Goal: Task Accomplishment & Management: Use online tool/utility

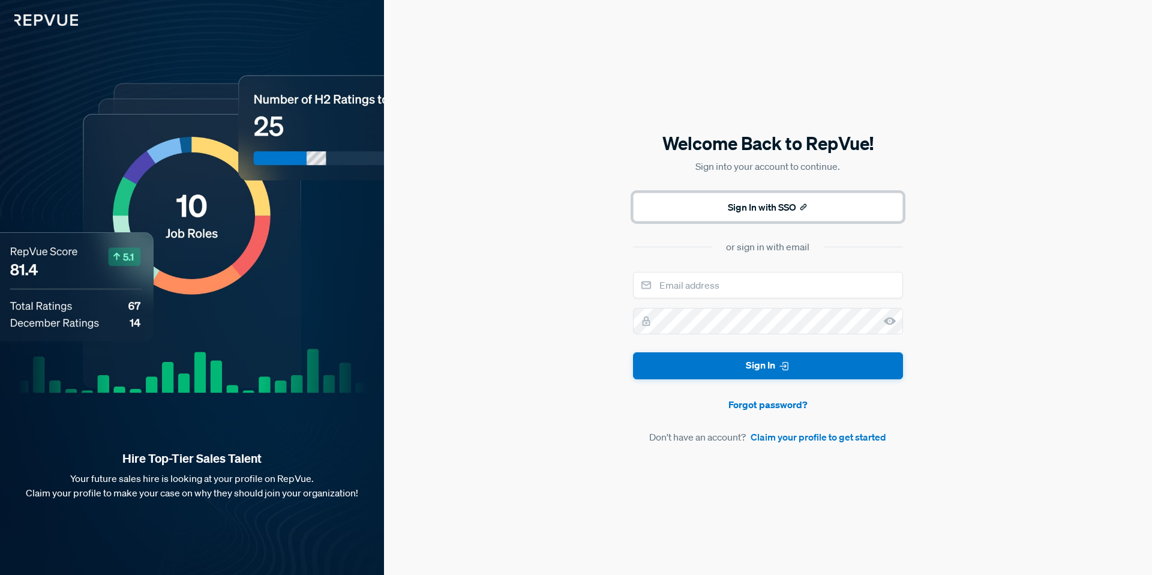
click at [807, 206] on use at bounding box center [803, 206] width 5 height 5
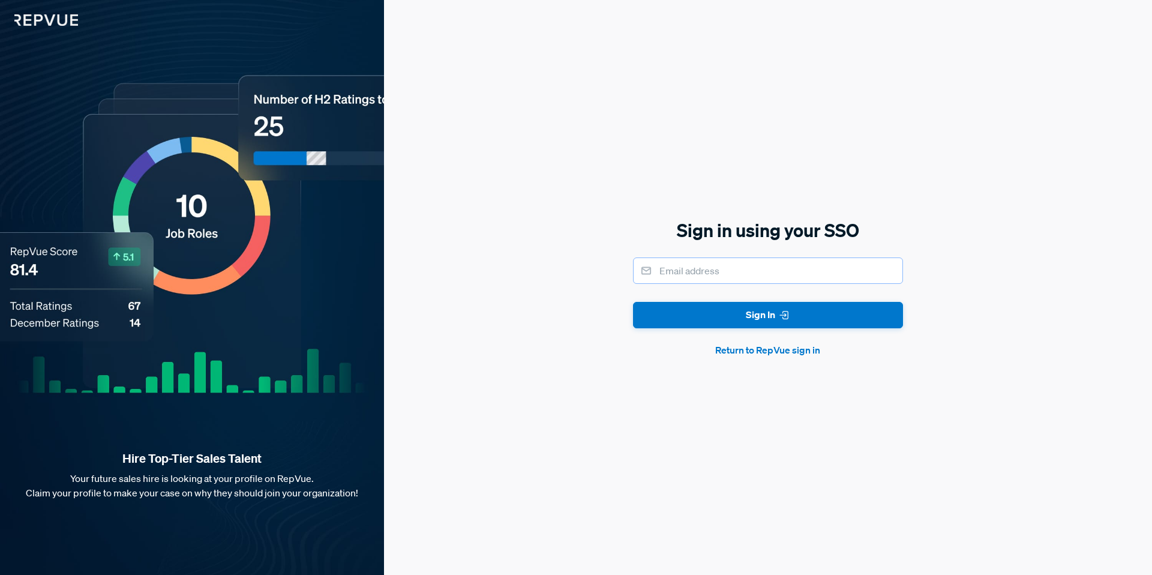
click at [728, 272] on input "email" at bounding box center [768, 270] width 270 height 26
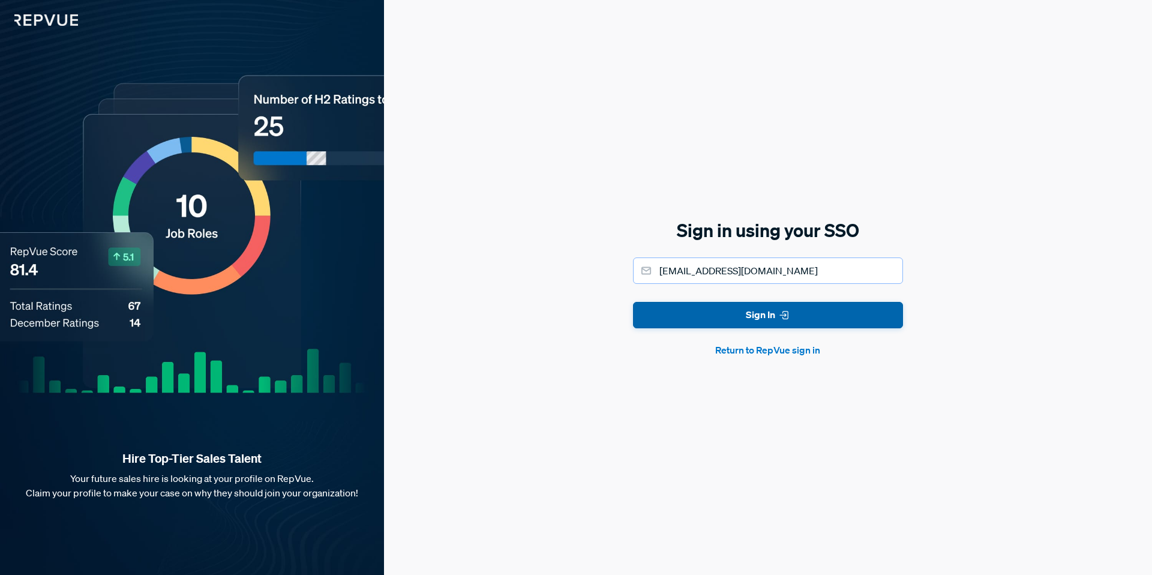
type input "[EMAIL_ADDRESS][DOMAIN_NAME]"
click at [762, 327] on button "Sign In" at bounding box center [768, 315] width 270 height 27
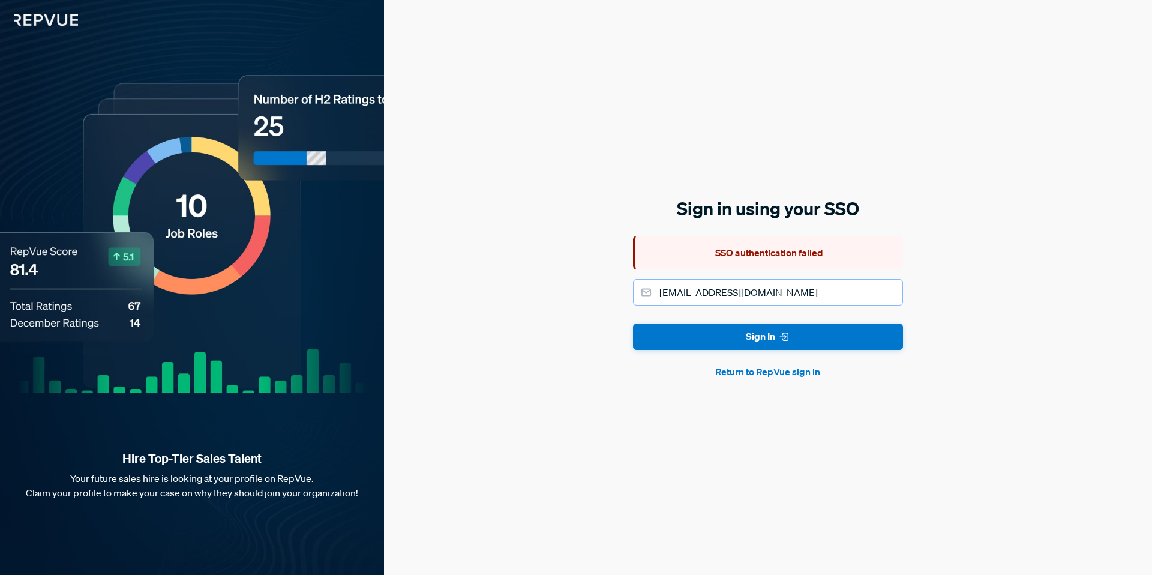
click at [798, 298] on input "[EMAIL_ADDRESS][DOMAIN_NAME]" at bounding box center [768, 292] width 270 height 26
click at [633, 323] on button "Sign In" at bounding box center [768, 336] width 270 height 27
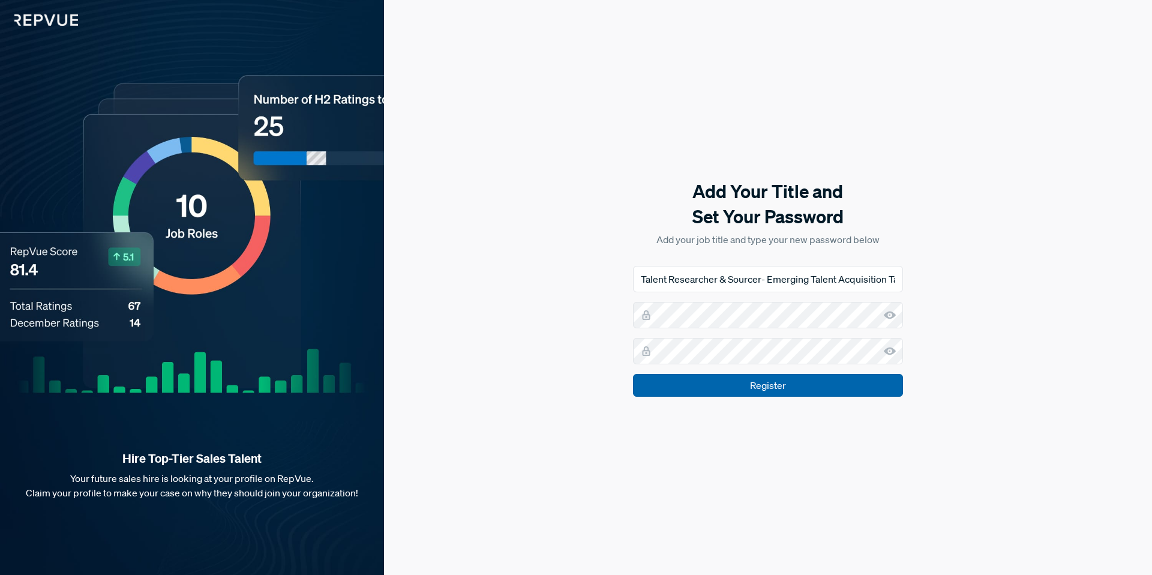
click at [784, 388] on input "Register" at bounding box center [768, 385] width 270 height 23
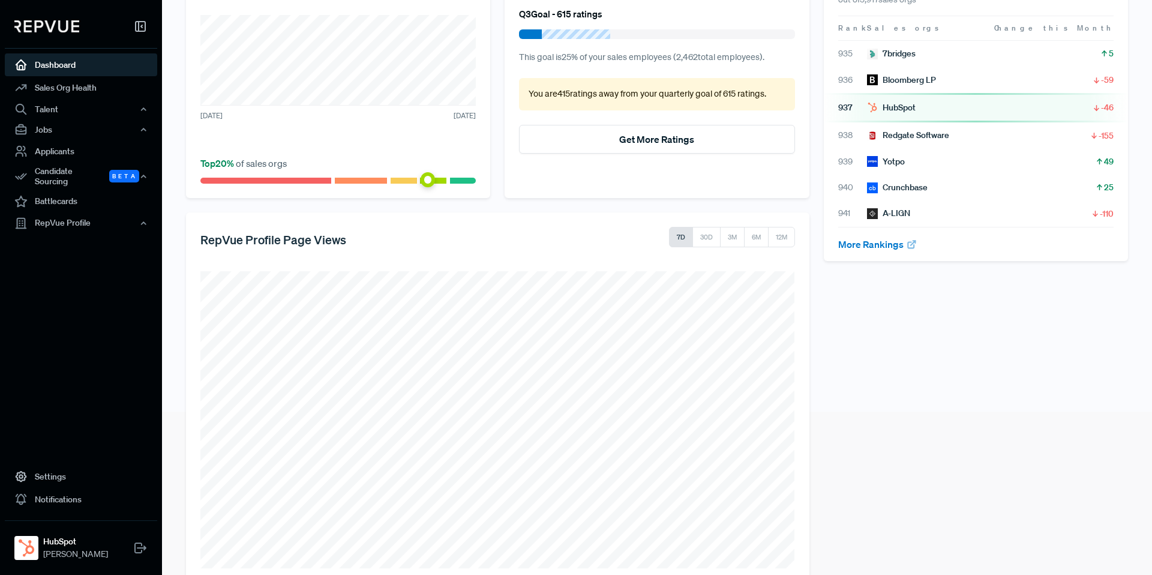
scroll to position [190, 0]
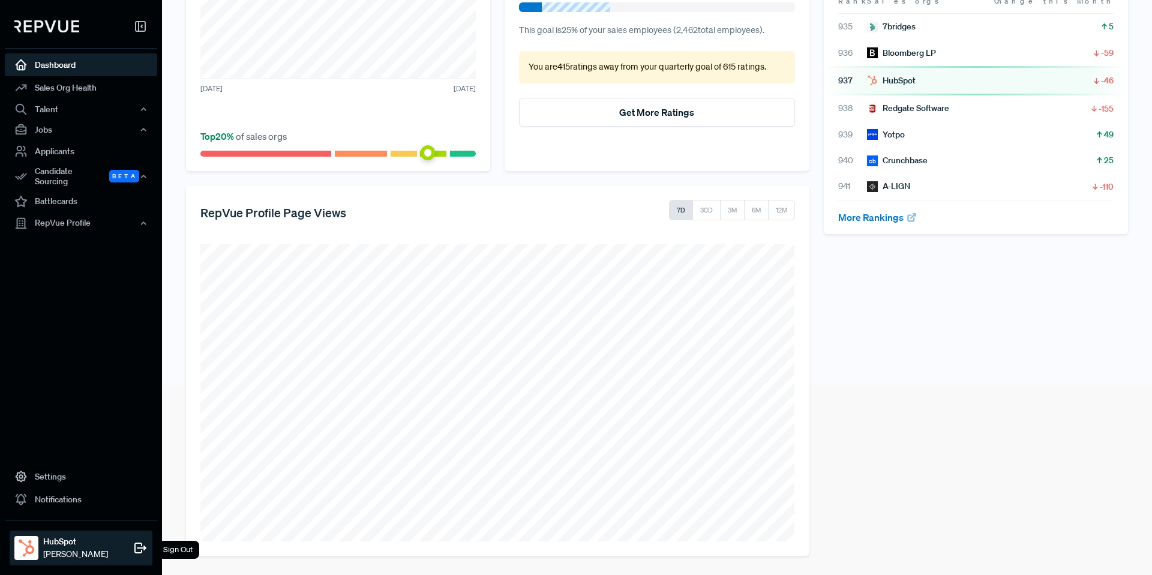
click at [59, 545] on strong "HubSpot" at bounding box center [75, 541] width 65 height 13
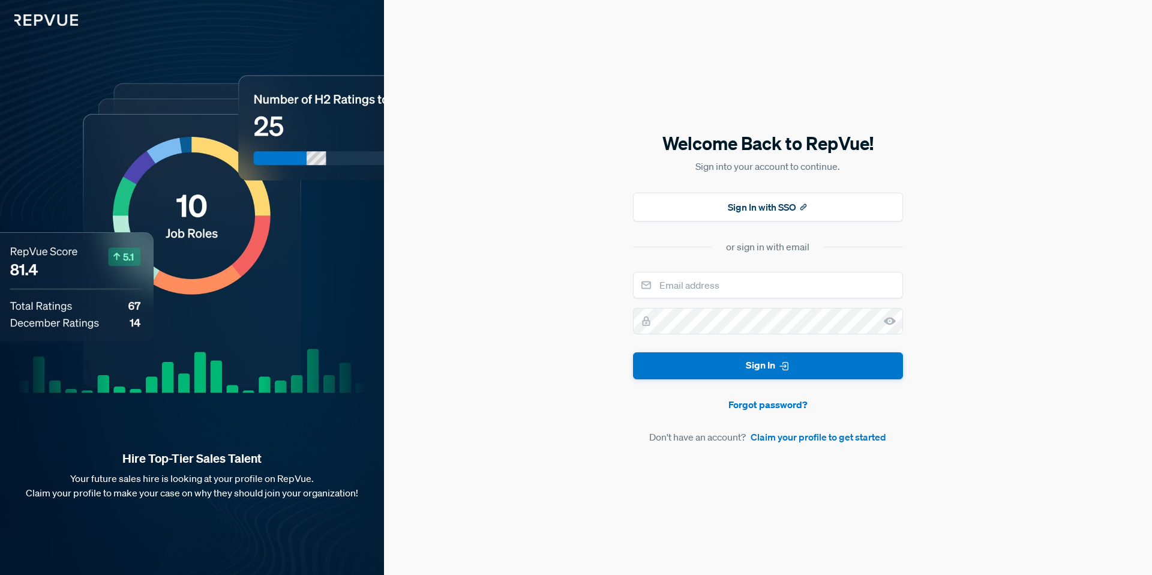
click at [32, 547] on div "Hire Top-Tier Sales Talent Your future sales hire is looking at your profile on…" at bounding box center [192, 513] width 384 height 124
click at [678, 196] on button "Sign In with SSO" at bounding box center [768, 207] width 270 height 29
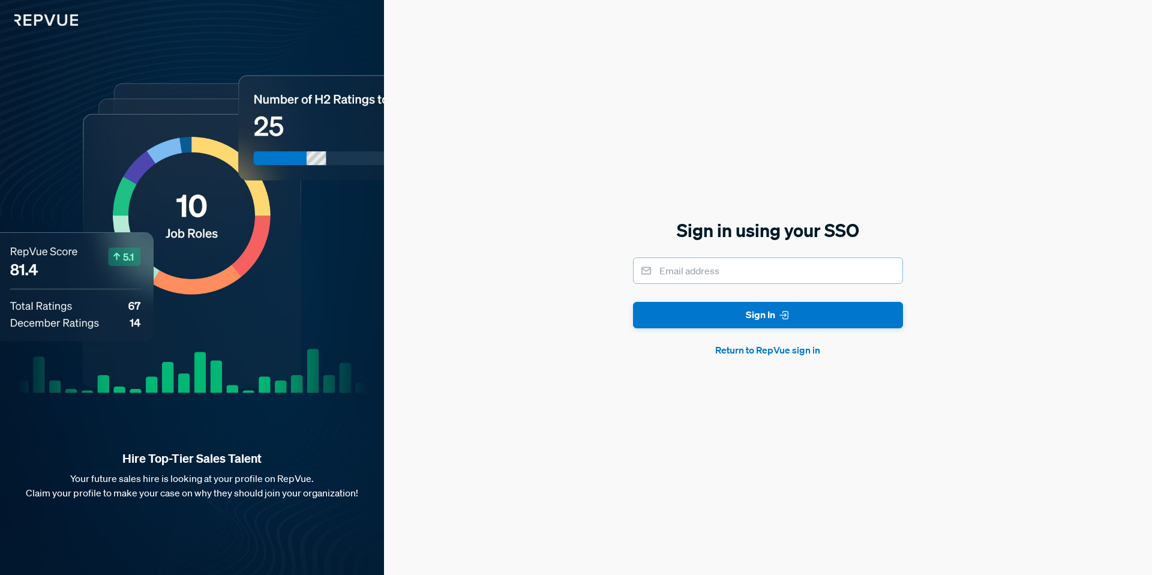
click at [671, 263] on input "email" at bounding box center [768, 270] width 270 height 26
type input "Talent Researcher & Sourcer- Emerging Talent Acquisition Talent Researcher & So…"
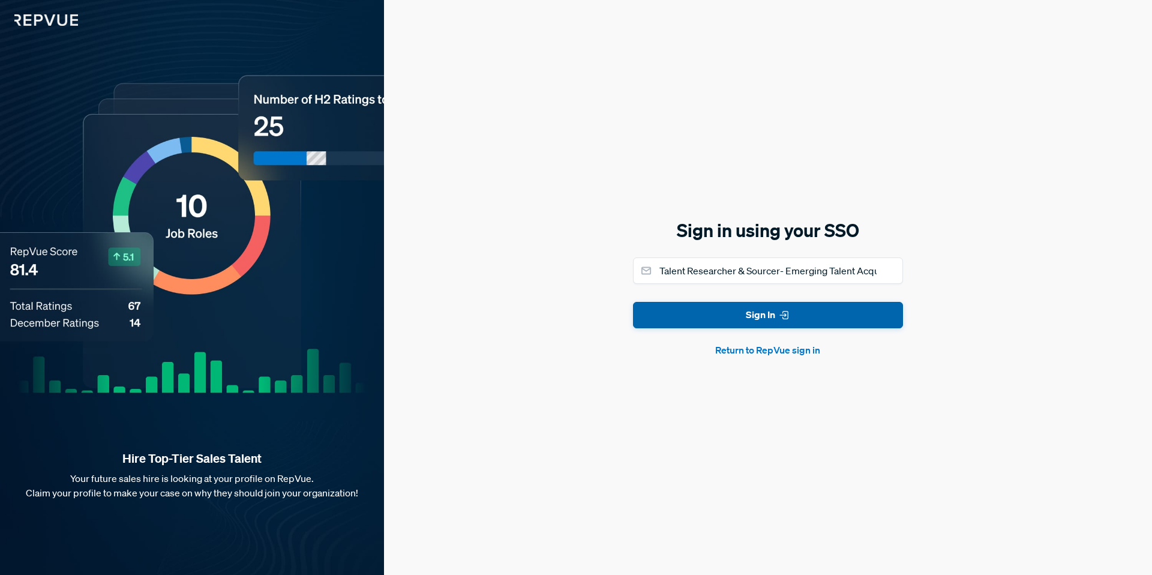
click at [751, 315] on button "Sign In" at bounding box center [768, 315] width 270 height 27
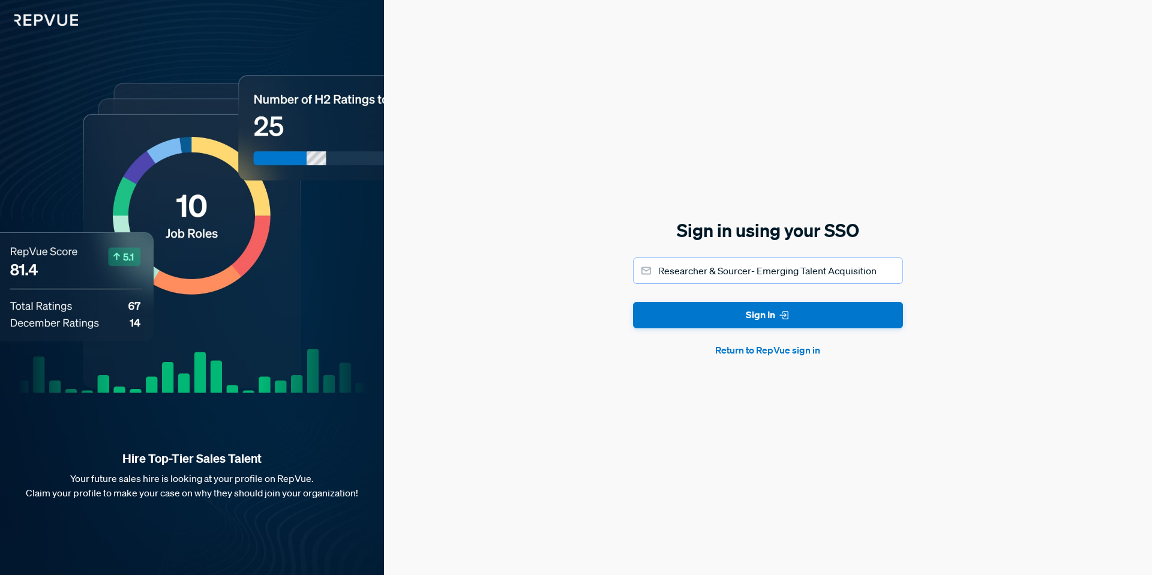
click at [718, 276] on input "Talent Researcher & Sourcer- Emerging Talent Acquisition Talent Researcher & So…" at bounding box center [768, 270] width 270 height 26
type input "N"
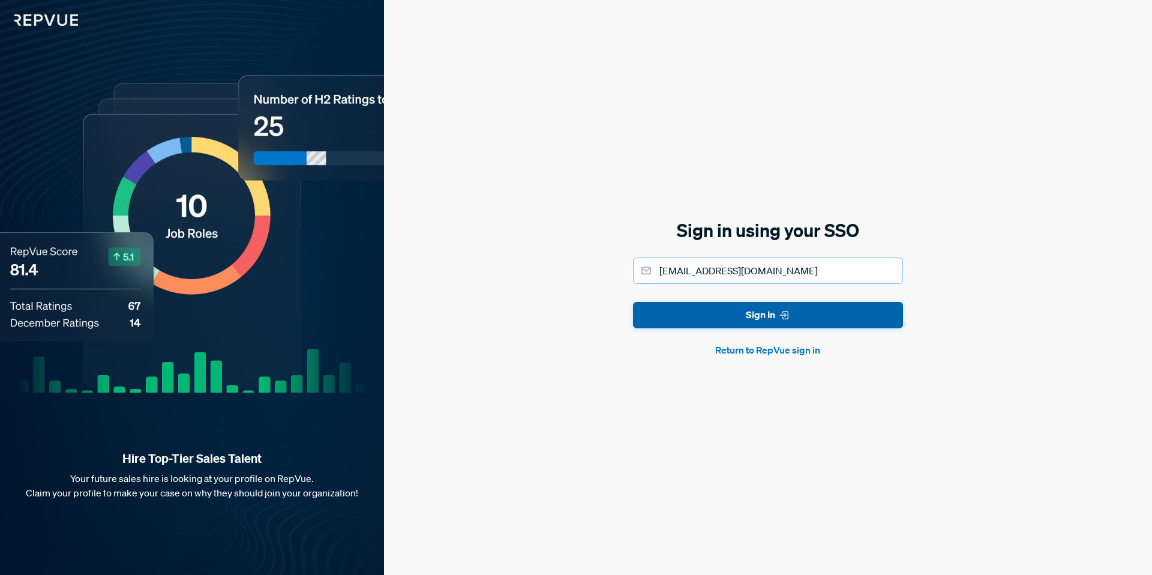
type input "[EMAIL_ADDRESS][DOMAIN_NAME]"
click at [744, 312] on button "Sign In" at bounding box center [768, 315] width 270 height 27
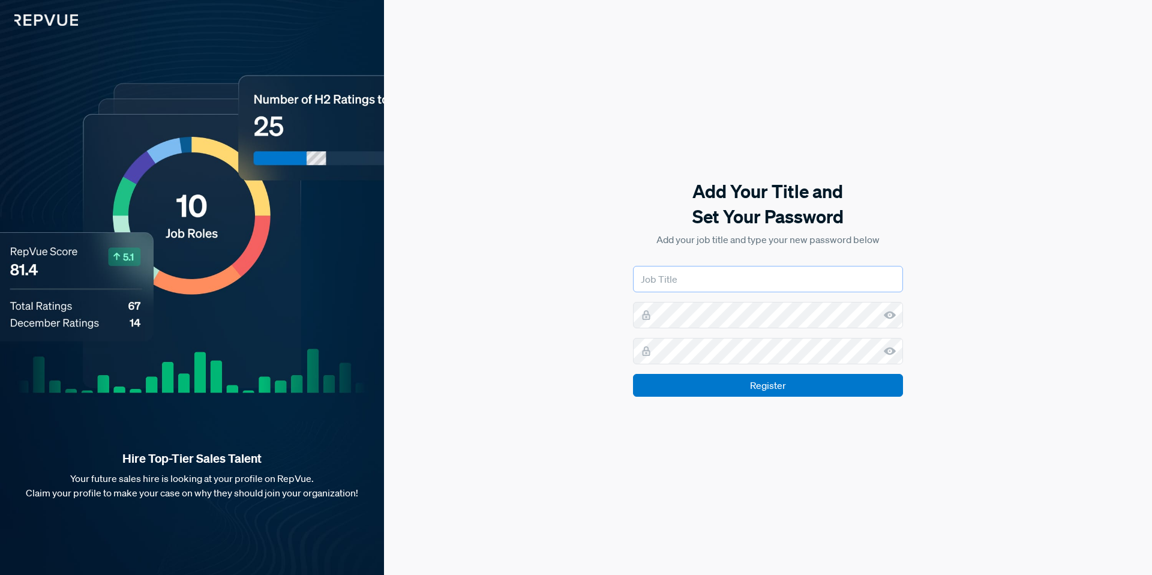
click at [735, 284] on input "text" at bounding box center [768, 279] width 270 height 26
type input "Talent Researcher & Sourcer- Emerging Talent Acquisition Talent Researcher & So…"
click at [892, 316] on icon at bounding box center [890, 315] width 12 height 12
click at [760, 279] on input "Talent Researcher & Sourcer- Emerging Talent Acquisition Talent Researcher & So…" at bounding box center [768, 279] width 270 height 26
click at [700, 284] on input "Talent Researcher & Sourcer- Emerging Talent Acquisition Talent Researcher & So…" at bounding box center [768, 279] width 270 height 26
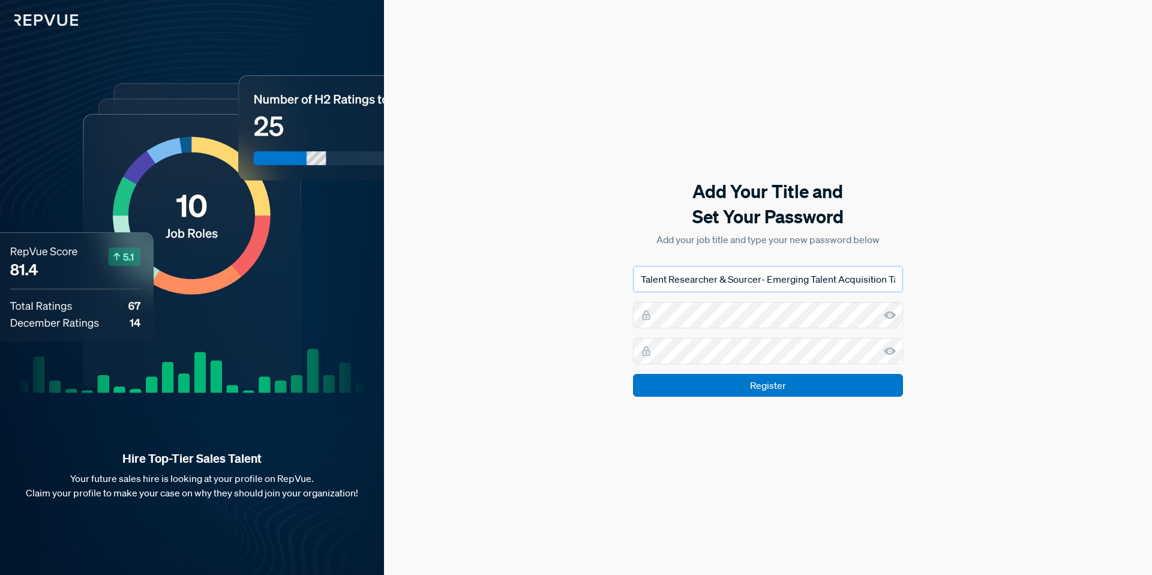
click at [641, 278] on input "Talent Researcher & Sourcer- Emerging Talent Acquisition Talent Researcher & So…" at bounding box center [768, 279] width 270 height 26
click at [670, 385] on input "Register" at bounding box center [768, 385] width 270 height 23
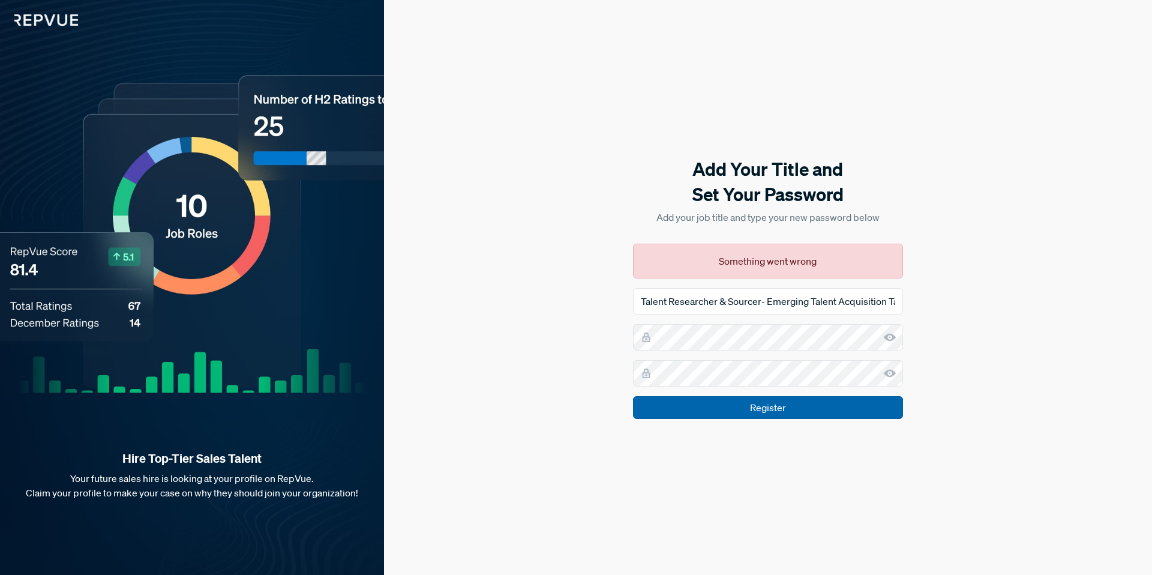
click at [880, 401] on input "Register" at bounding box center [768, 407] width 270 height 23
click at [864, 400] on input "Register" at bounding box center [768, 407] width 270 height 23
click at [54, 25] on img at bounding box center [39, 13] width 78 height 26
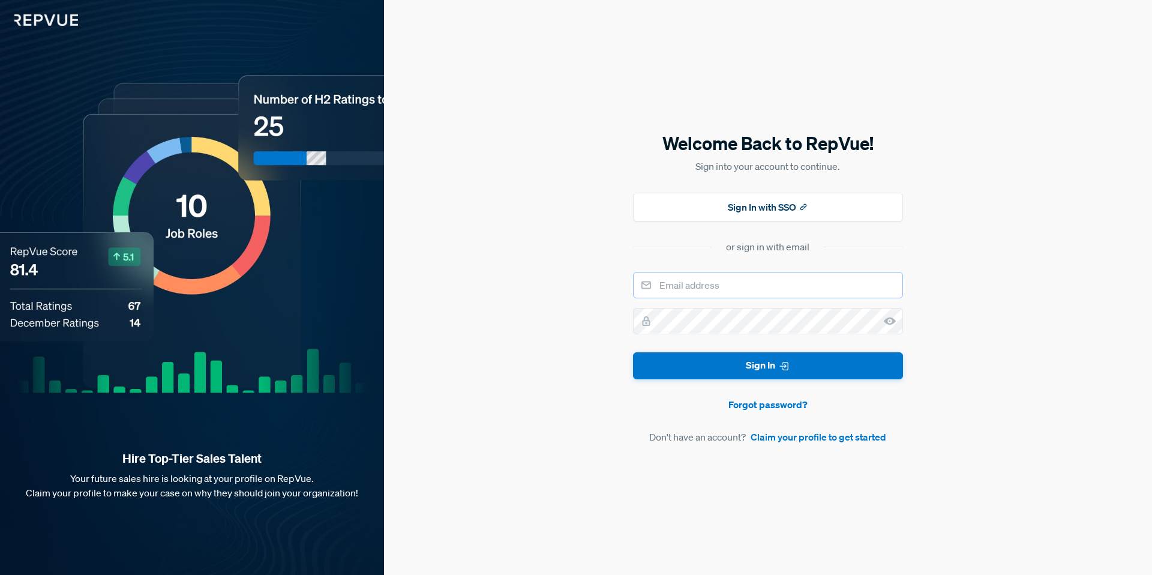
click at [673, 286] on input "email" at bounding box center [768, 285] width 270 height 26
click at [722, 266] on div "Welcome Back to RepVue! Sign into your account to continue. Sign In with SSO or…" at bounding box center [768, 287] width 270 height 313
click at [717, 283] on input "email" at bounding box center [768, 285] width 270 height 26
type input "[EMAIL_ADDRESS][DOMAIN_NAME]"
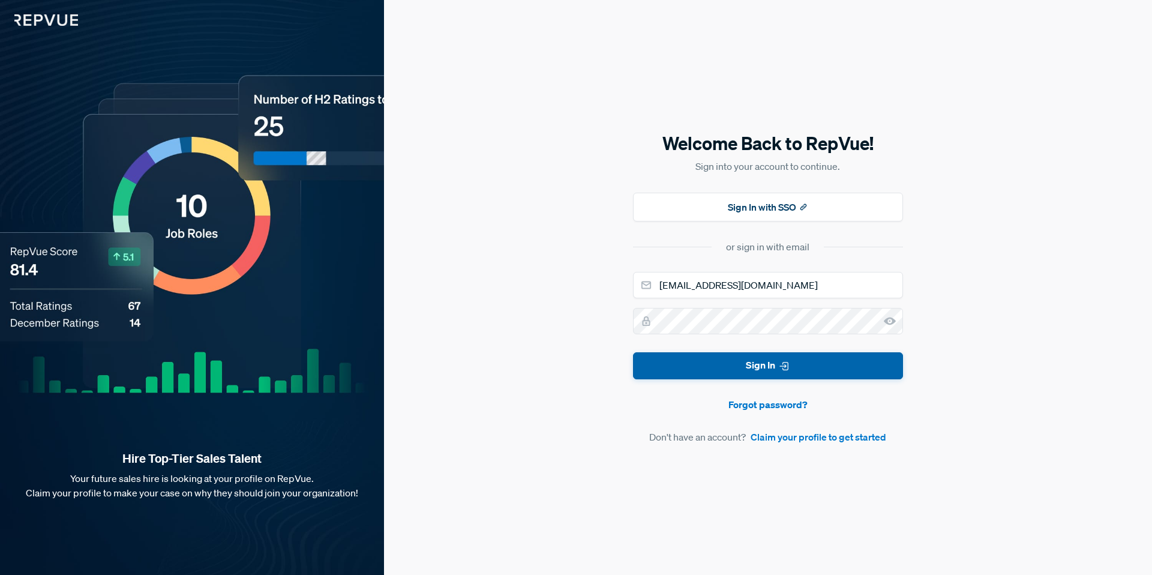
click at [664, 365] on button "Sign In" at bounding box center [768, 365] width 270 height 27
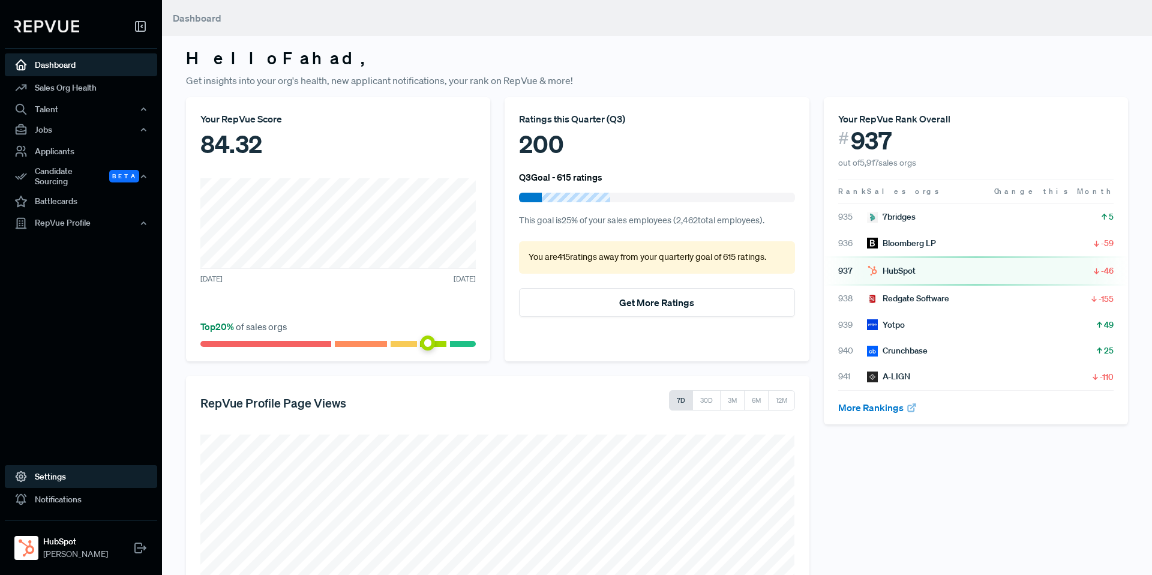
click at [22, 470] on icon at bounding box center [20, 476] width 13 height 13
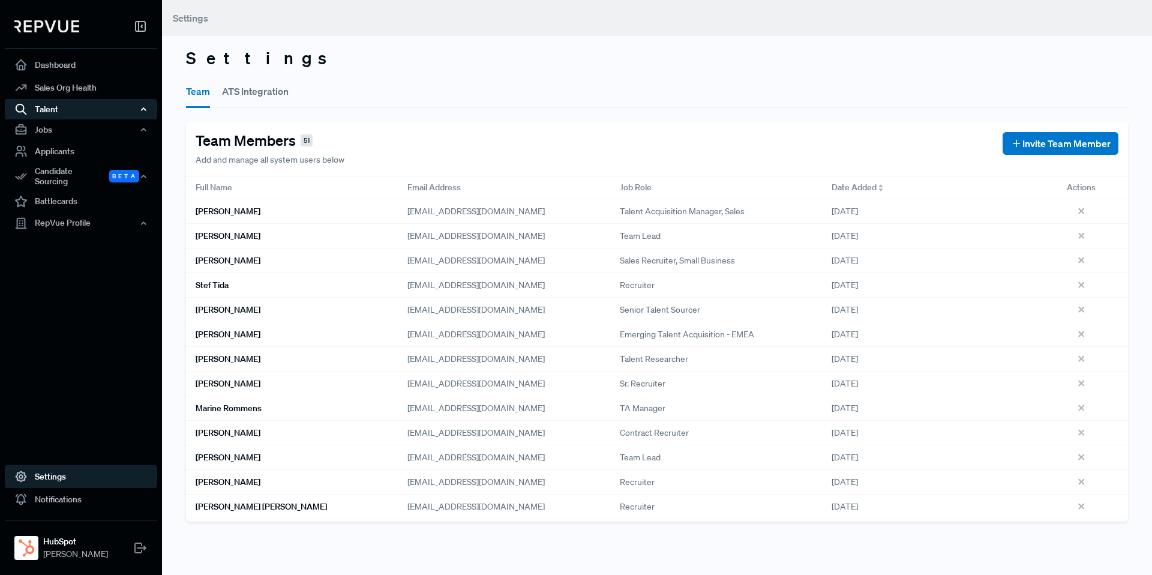
click at [63, 106] on div "Talent" at bounding box center [81, 109] width 152 height 20
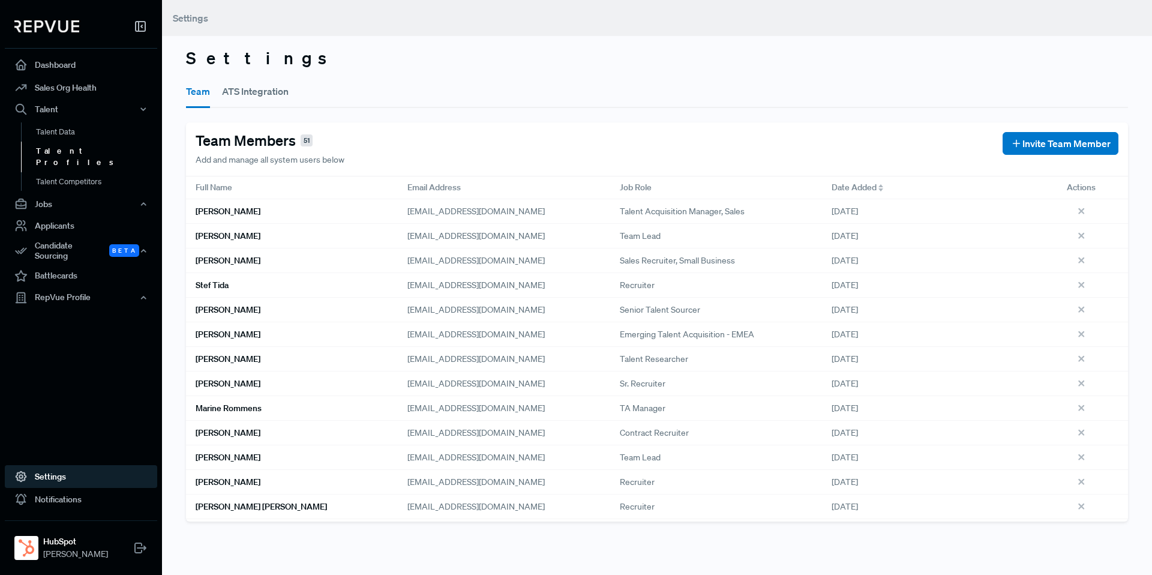
click at [60, 153] on link "Talent Profiles" at bounding box center [97, 157] width 152 height 31
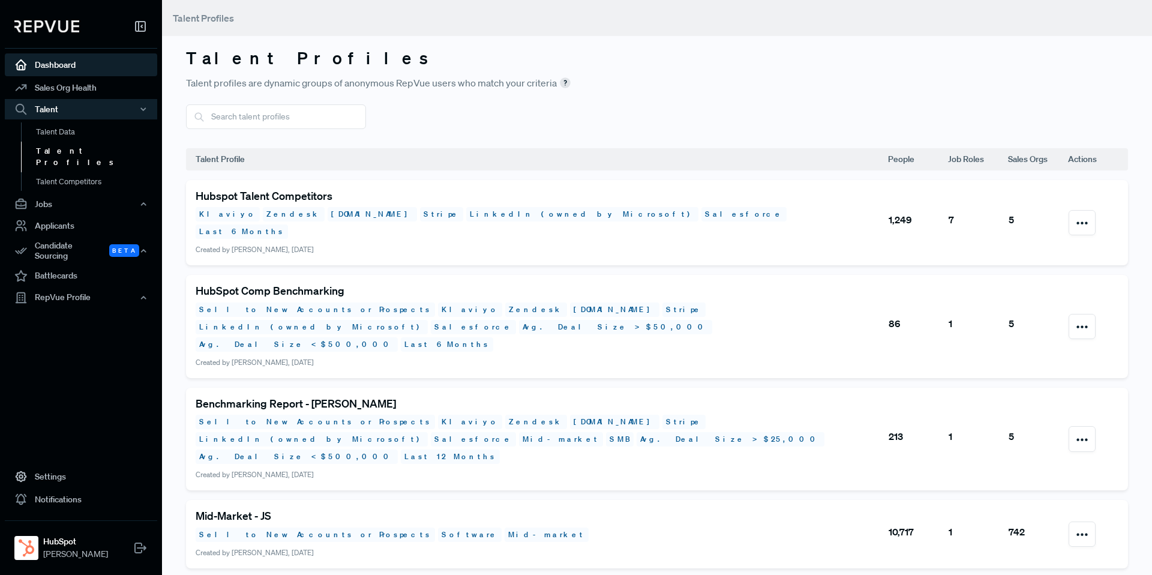
click at [92, 69] on link "Dashboard" at bounding box center [81, 64] width 152 height 23
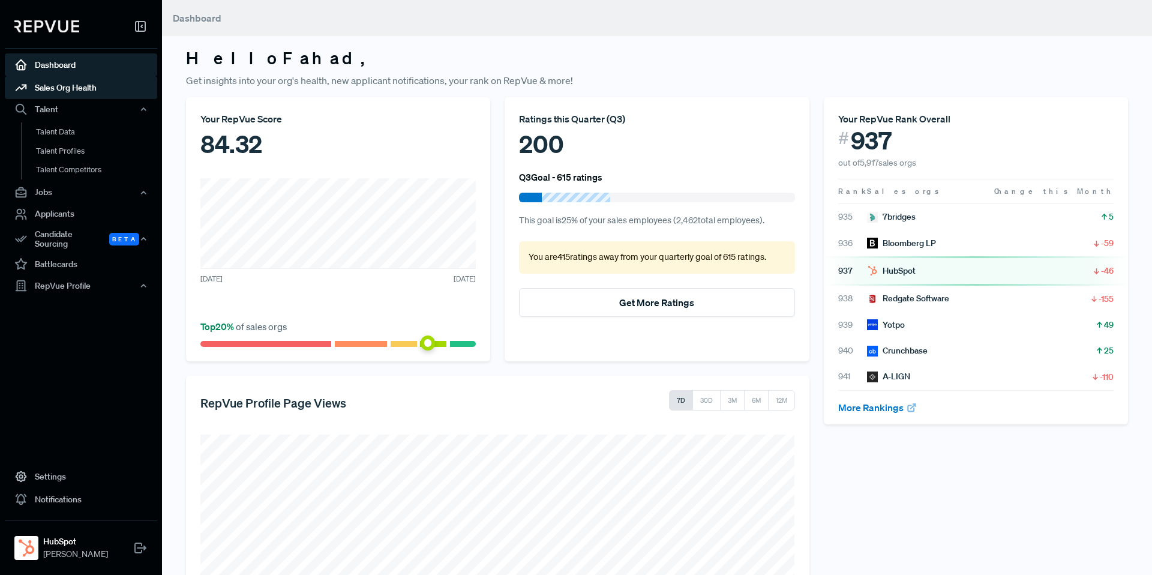
click at [59, 87] on link "Sales Org Health" at bounding box center [81, 87] width 152 height 23
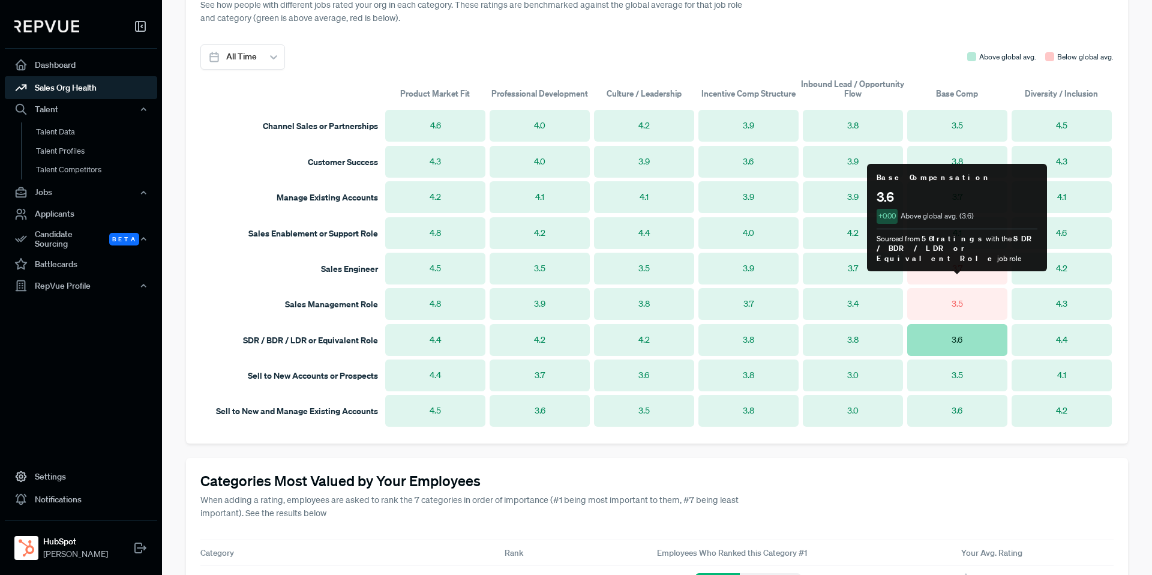
scroll to position [960, 0]
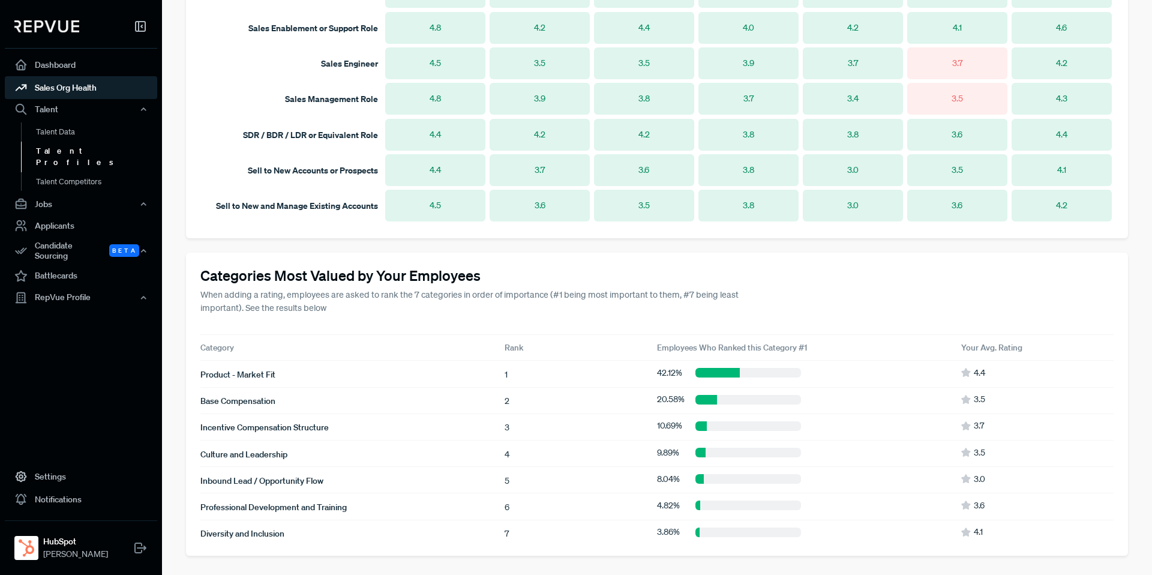
click at [48, 155] on link "Talent Profiles" at bounding box center [97, 156] width 152 height 31
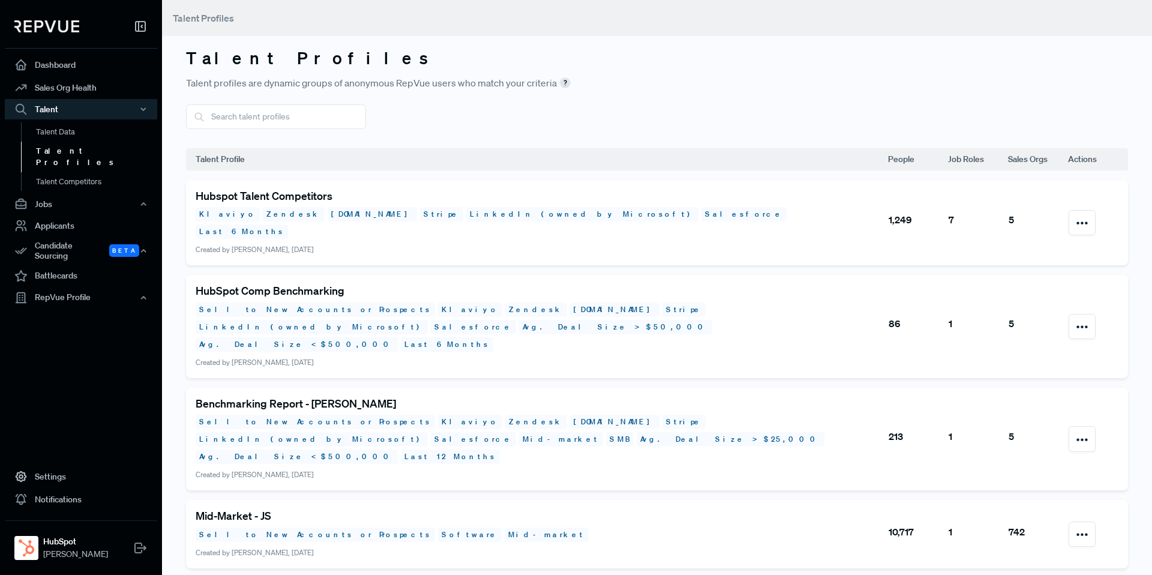
click at [303, 193] on h5 "Hubspot Talent Competitors" at bounding box center [542, 196] width 692 height 13
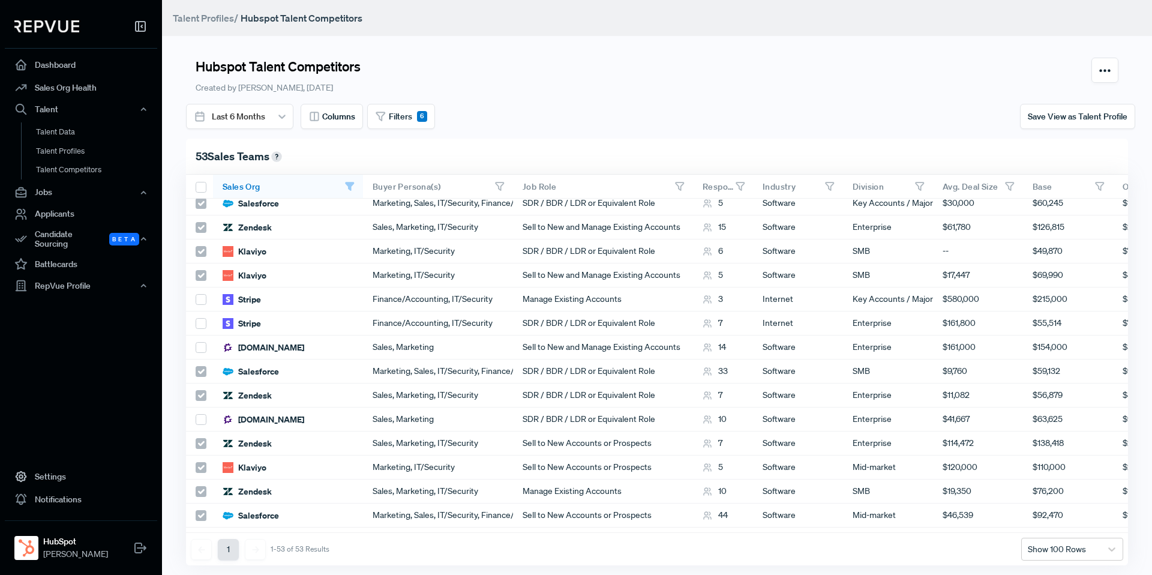
scroll to position [713, 0]
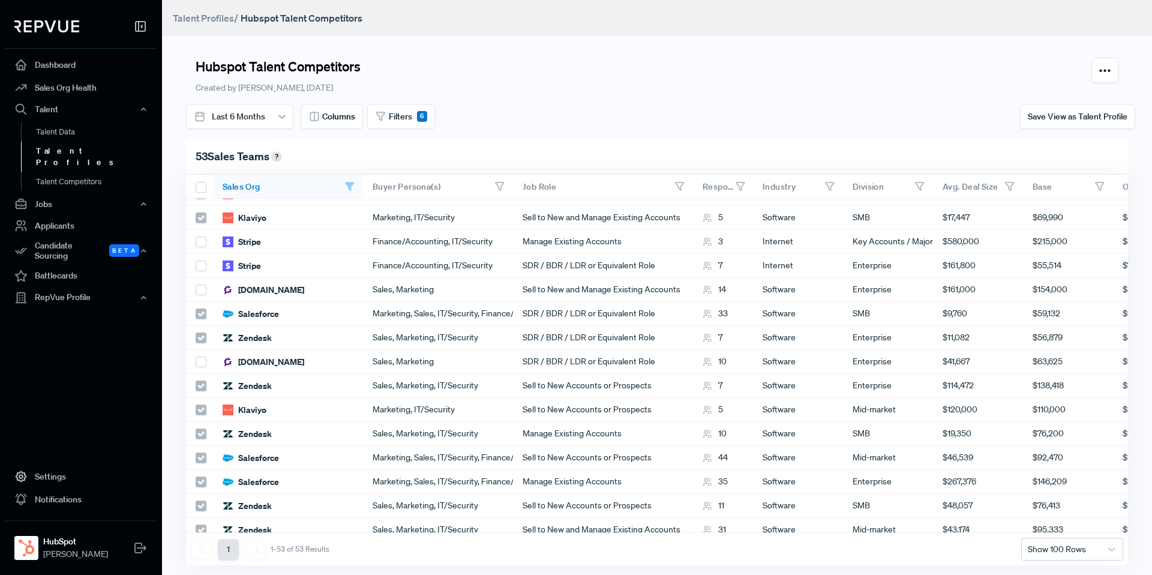
click at [67, 152] on link "Talent Profiles" at bounding box center [97, 157] width 152 height 31
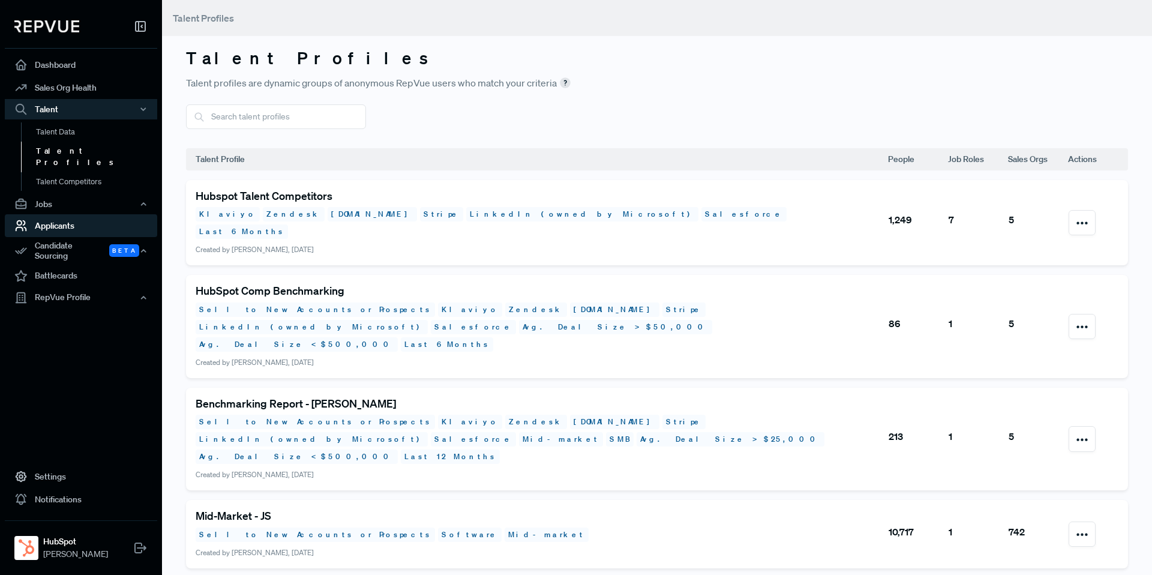
click at [61, 218] on link "Applicants" at bounding box center [81, 225] width 152 height 23
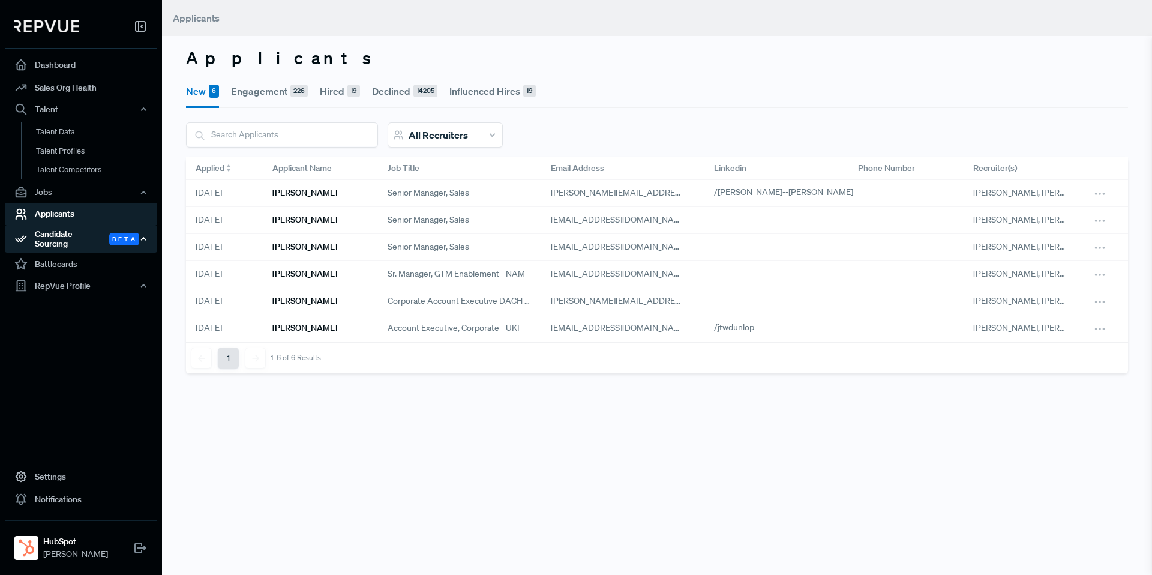
click at [56, 234] on div "Candidate Sourcing Beta" at bounding box center [81, 240] width 152 height 28
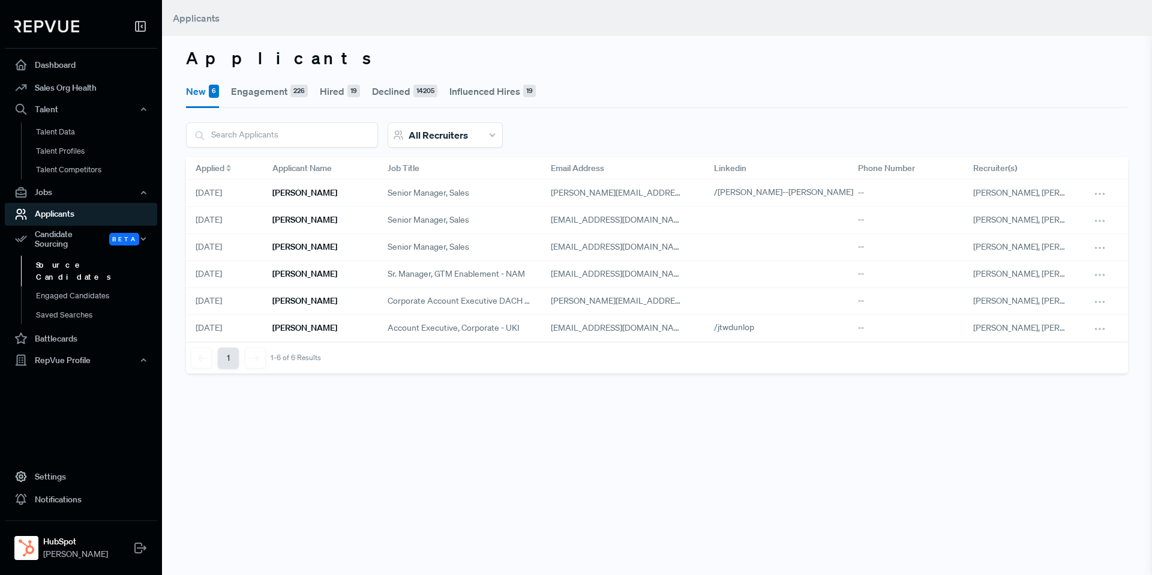
click at [55, 256] on link "Source Candidates" at bounding box center [97, 271] width 152 height 31
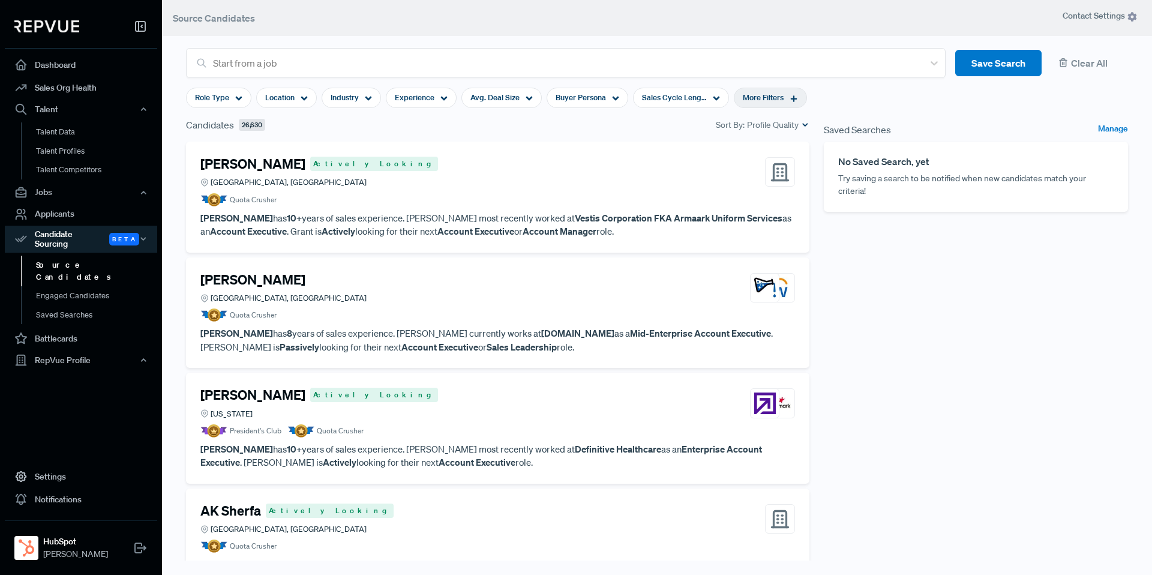
click at [750, 104] on div "More Filters" at bounding box center [770, 98] width 73 height 20
click at [727, 219] on span "Target Companies" at bounding box center [718, 214] width 68 height 10
click at [239, 92] on div "Role Type" at bounding box center [218, 98] width 65 height 20
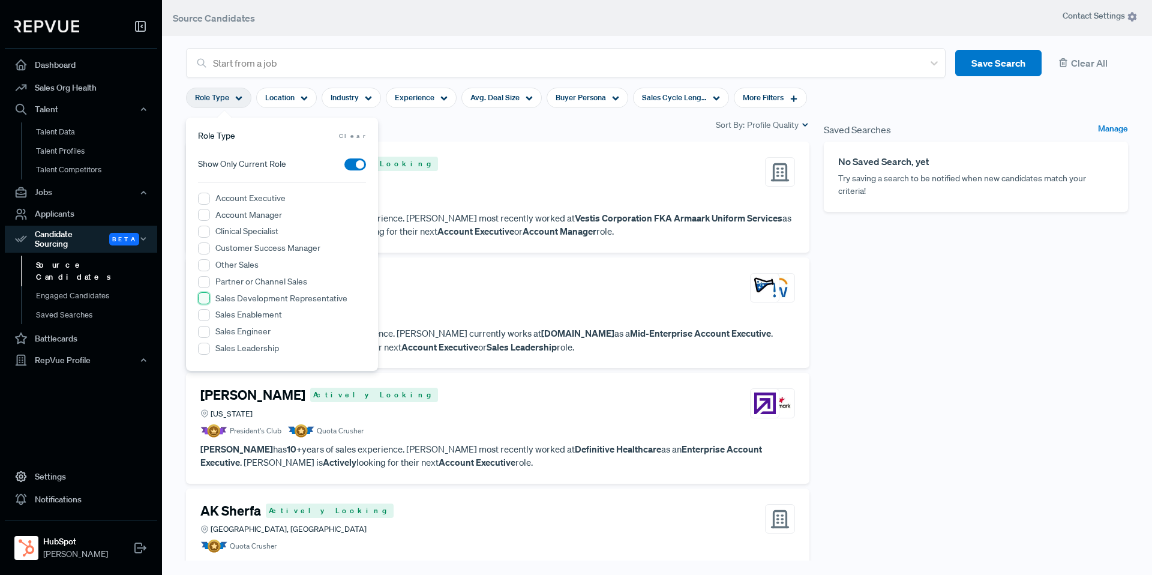
click at [205, 298] on Representative "Sales Development Representative" at bounding box center [204, 298] width 12 height 12
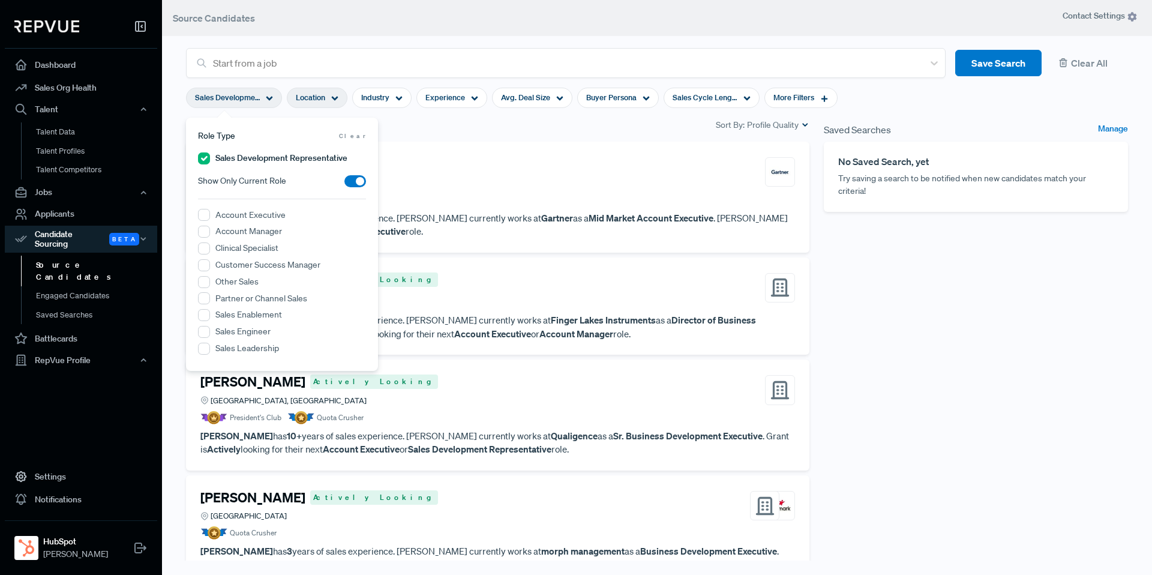
click at [324, 97] on span "Location" at bounding box center [310, 97] width 29 height 11
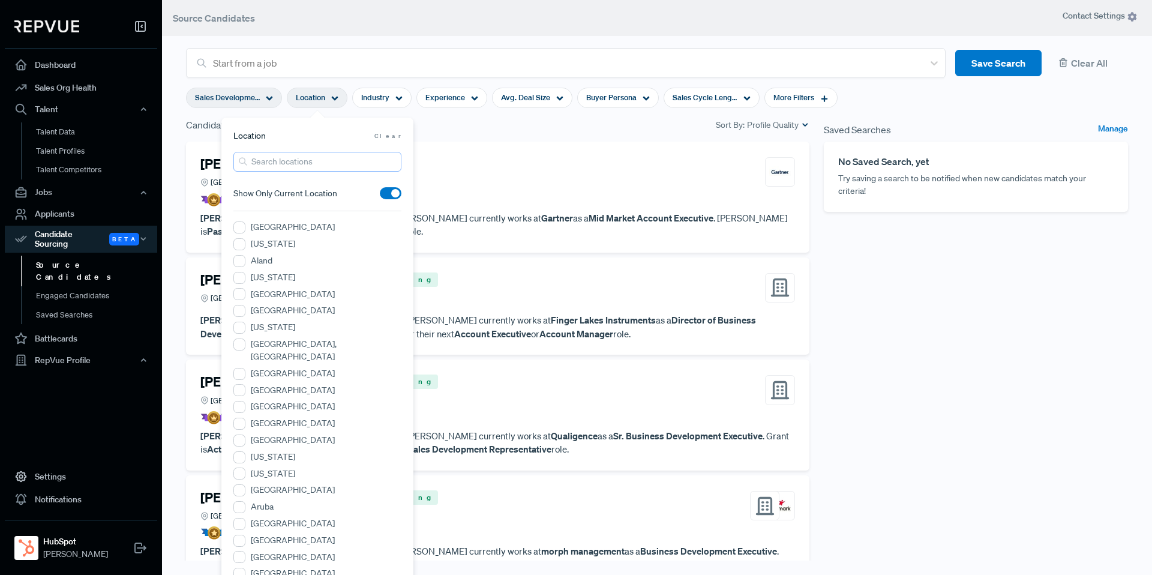
click at [315, 161] on input "search" at bounding box center [317, 162] width 168 height 20
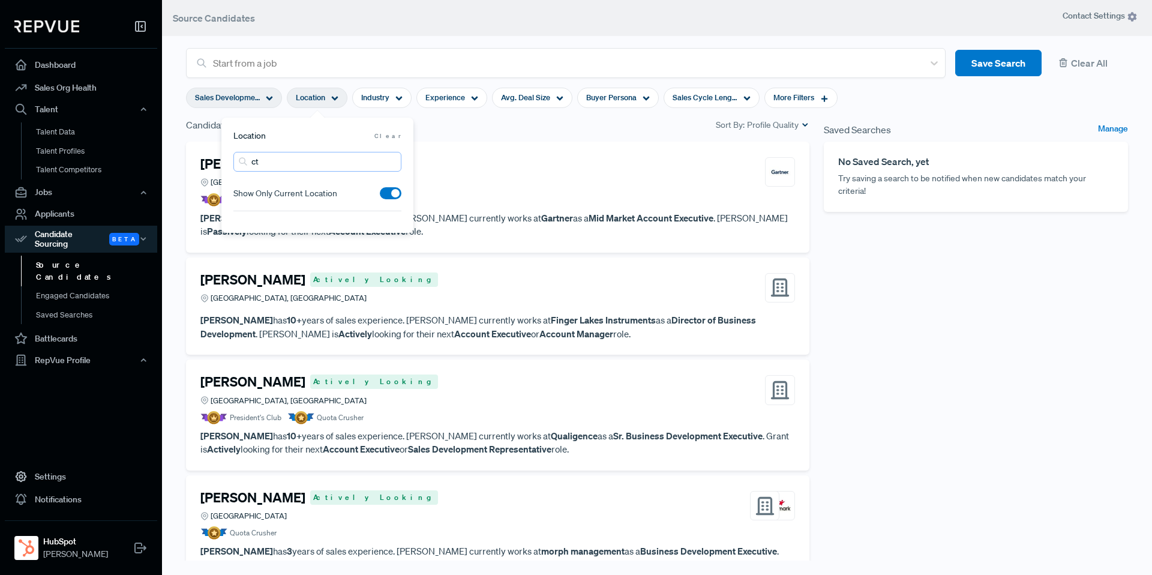
type input "c"
type input "toro"
click at [257, 230] on label "Greater Toronto Area" at bounding box center [293, 227] width 84 height 13
click at [245, 230] on Area "Greater Toronto Area" at bounding box center [239, 227] width 12 height 12
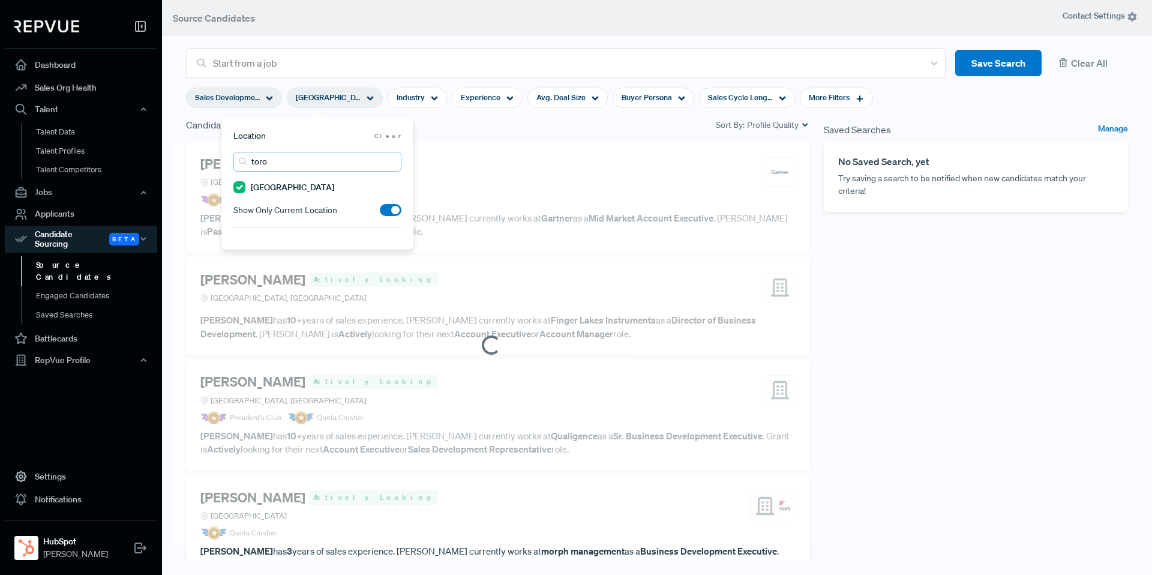
click at [290, 162] on input "toro" at bounding box center [317, 162] width 168 height 20
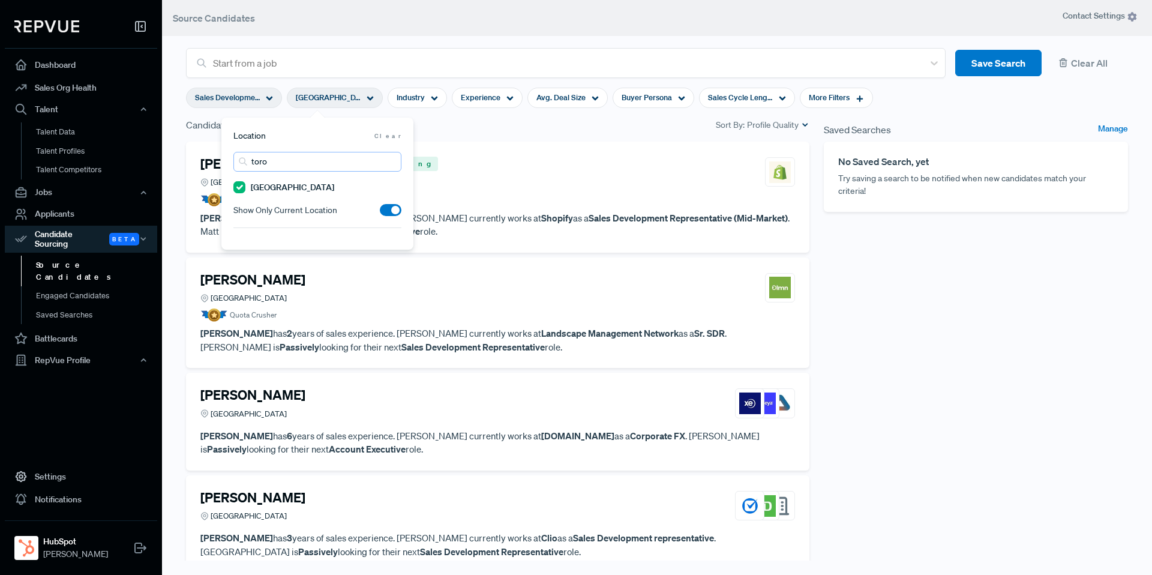
click at [386, 163] on input "toro" at bounding box center [317, 162] width 168 height 20
type input "qu"
click at [290, 242] on label "Greater Quebec Area" at bounding box center [293, 244] width 84 height 13
click at [245, 242] on Area "Greater Quebec Area" at bounding box center [239, 244] width 12 height 12
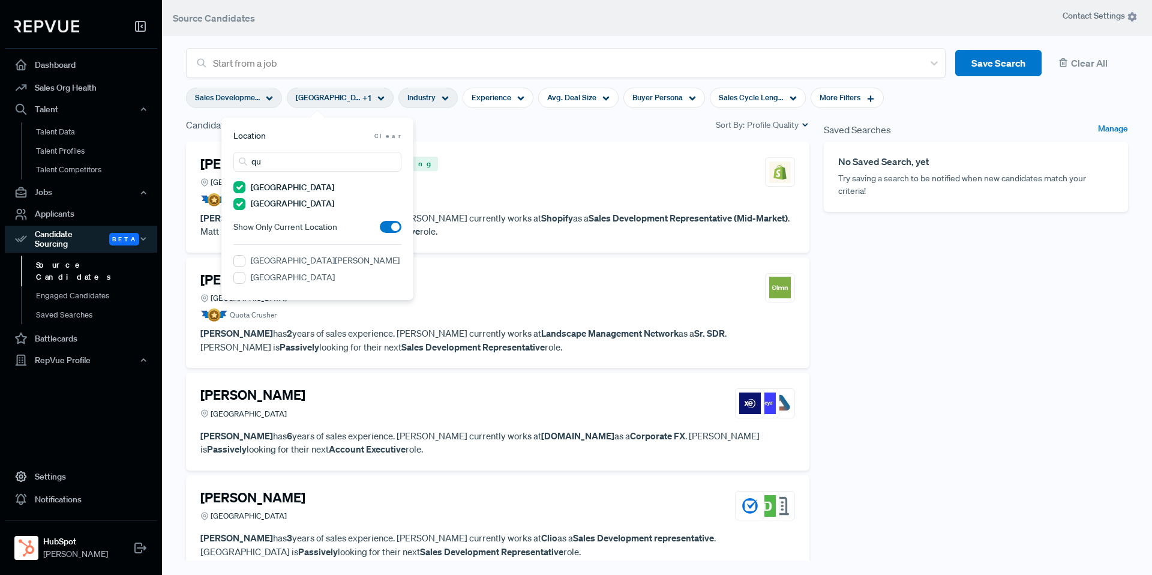
click at [439, 98] on div "Industry" at bounding box center [427, 98] width 59 height 20
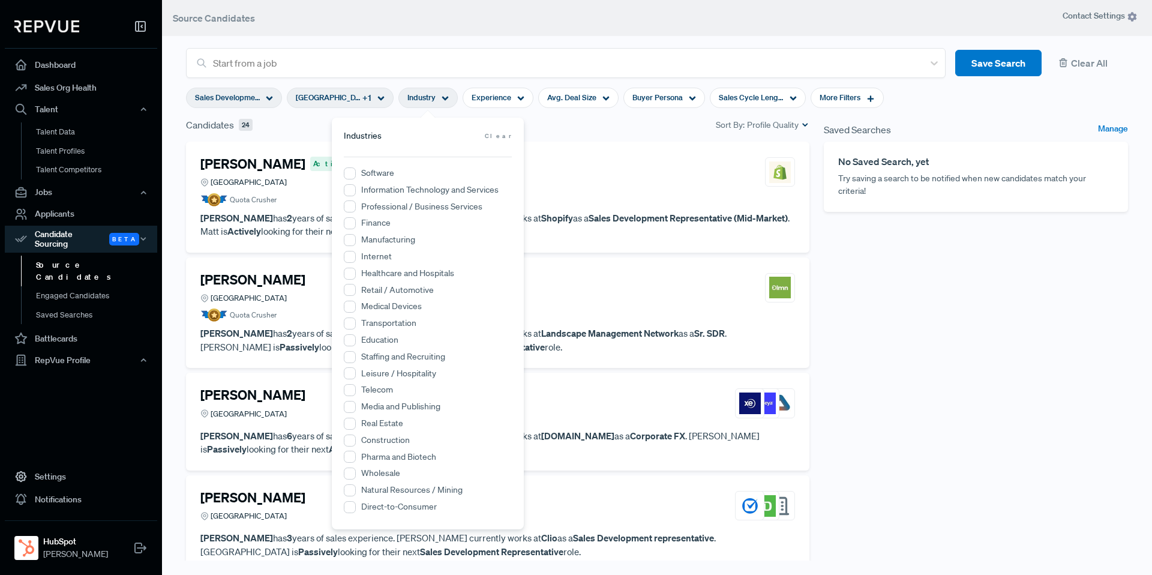
click at [371, 173] on label "Software" at bounding box center [377, 173] width 33 height 13
click at [356, 173] on input "Software" at bounding box center [350, 173] width 12 height 12
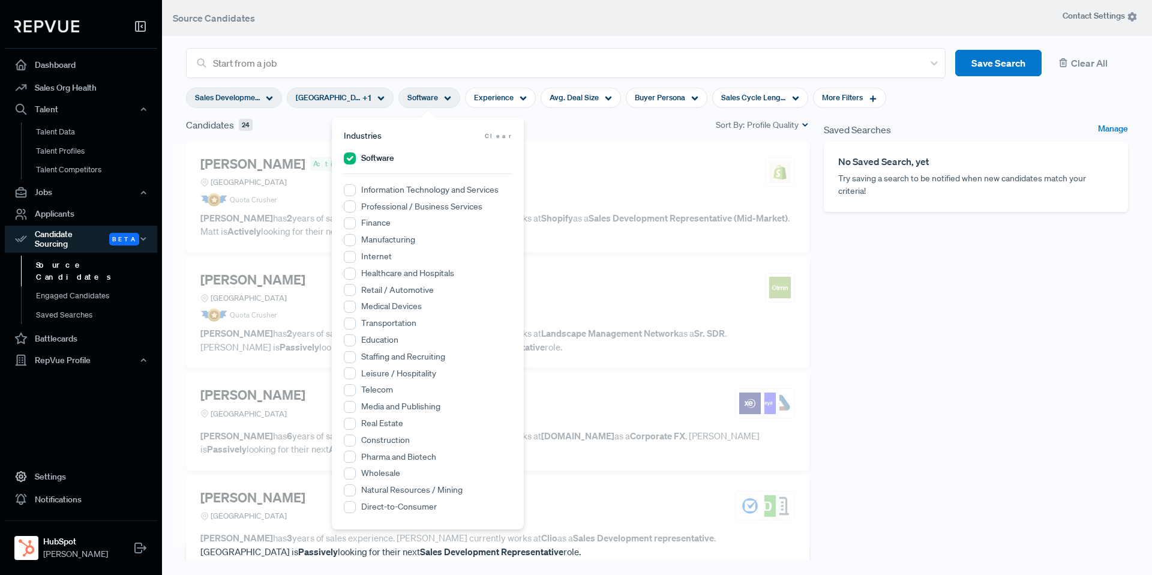
click at [380, 192] on label "Information Technology and Services" at bounding box center [429, 190] width 137 height 13
click at [356, 192] on Services "Information Technology and Services" at bounding box center [350, 190] width 12 height 12
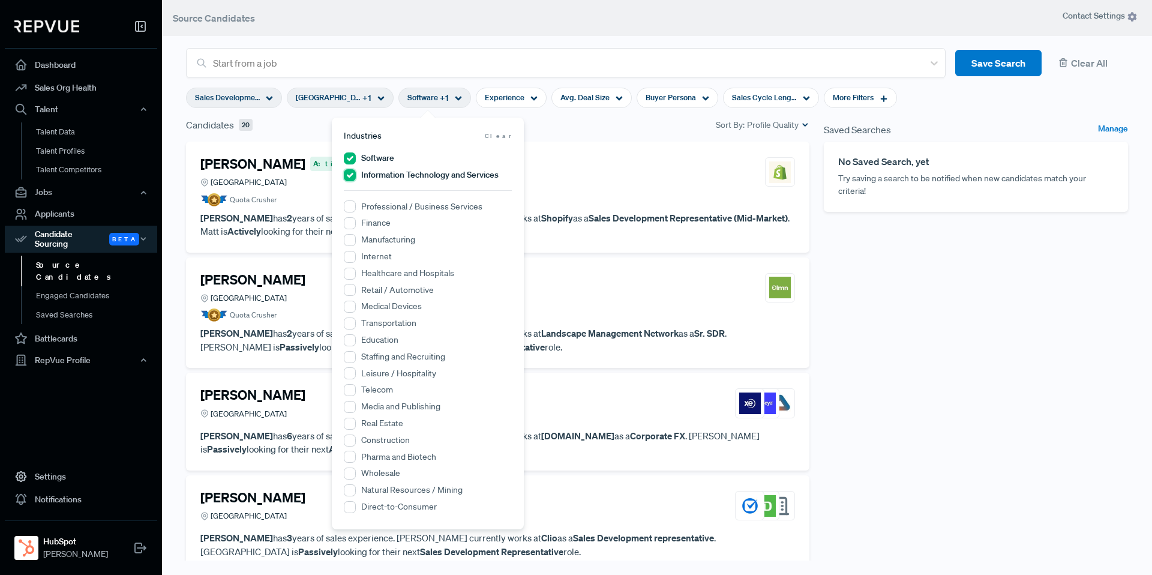
click at [352, 178] on Services "Information Technology and Services" at bounding box center [350, 175] width 12 height 12
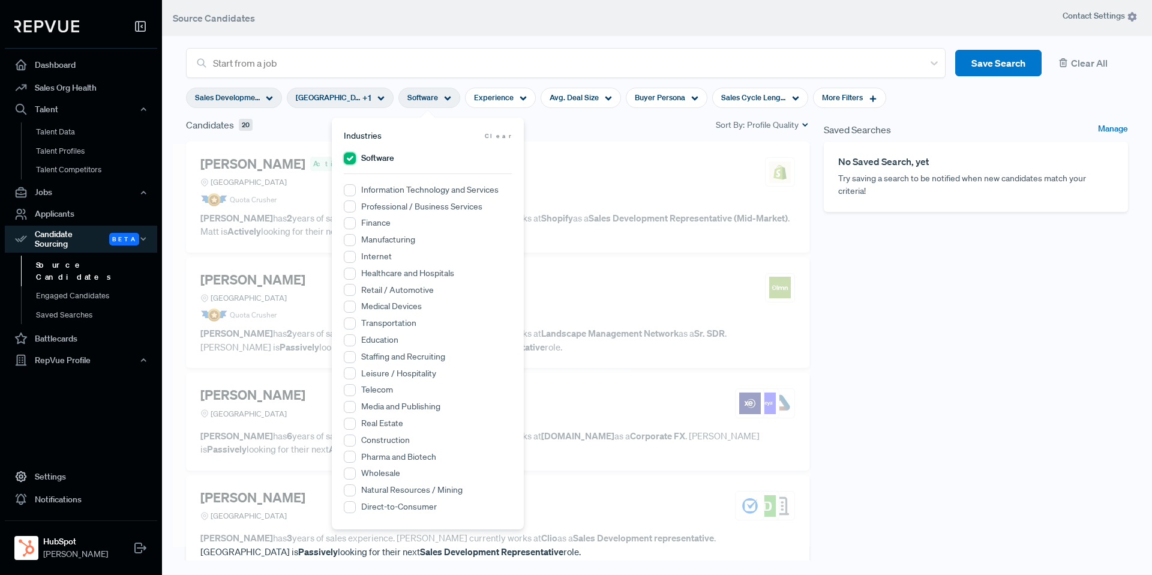
click at [352, 157] on input "Software" at bounding box center [350, 158] width 12 height 12
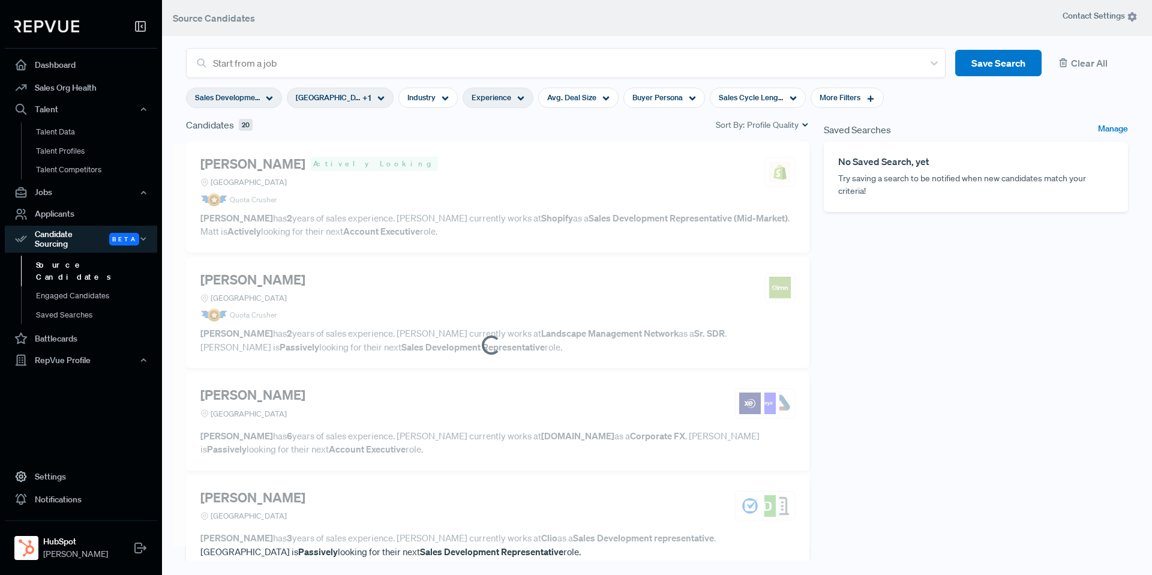
click at [484, 103] on span "Experience" at bounding box center [492, 97] width 40 height 11
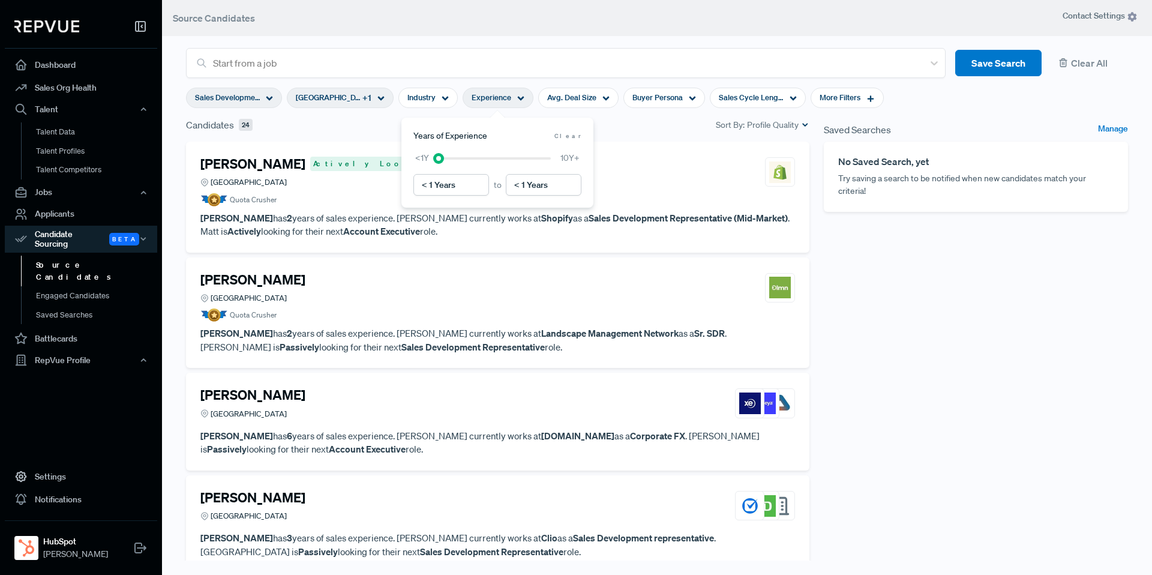
drag, startPoint x: 551, startPoint y: 160, endPoint x: 410, endPoint y: 160, distance: 141.0
click at [410, 160] on div "Years of Experience Clear < 1 Years to < 1 Years <1Y 10Y+" at bounding box center [497, 163] width 192 height 90
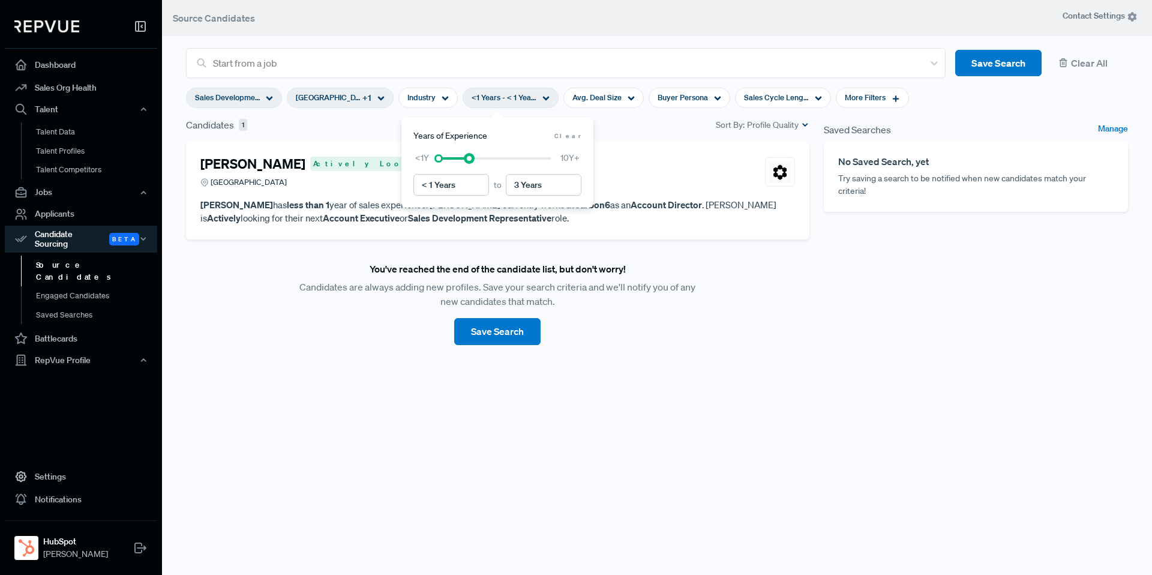
type input "2 Years"
drag, startPoint x: 551, startPoint y: 161, endPoint x: 461, endPoint y: 164, distance: 90.7
click at [461, 164] on div "< 1 Years to 2 Years <1Y 10Y+" at bounding box center [497, 174] width 168 height 44
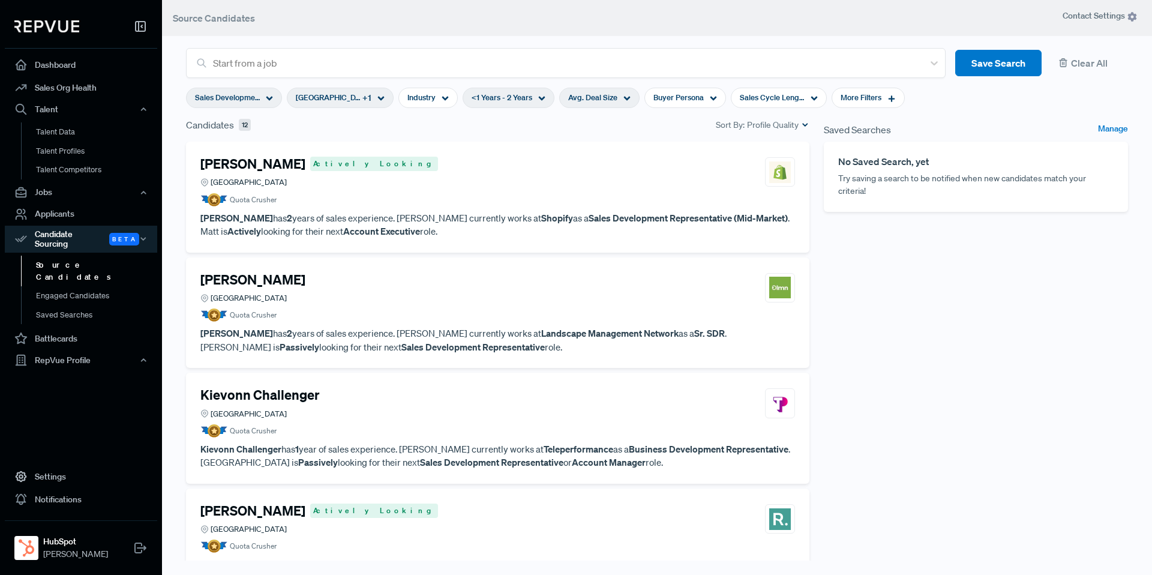
click at [599, 101] on span "Avg. Deal Size" at bounding box center [592, 97] width 49 height 11
click at [677, 137] on span "Clear" at bounding box center [667, 135] width 27 height 9
click at [680, 101] on span "Buyer Persona" at bounding box center [678, 97] width 50 height 11
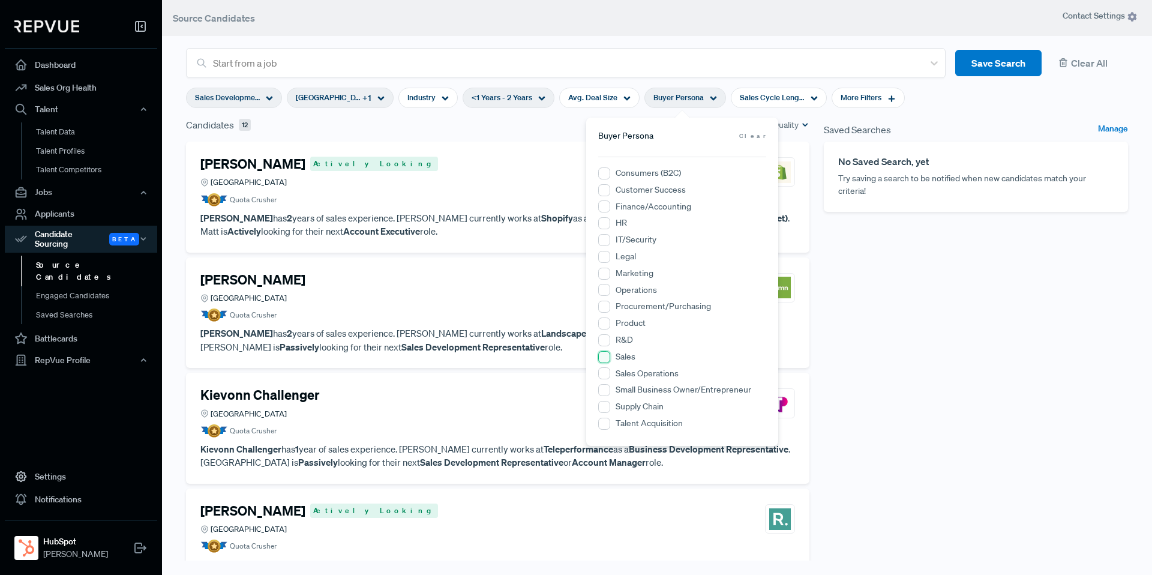
click at [603, 359] on input "Sales" at bounding box center [604, 357] width 12 height 12
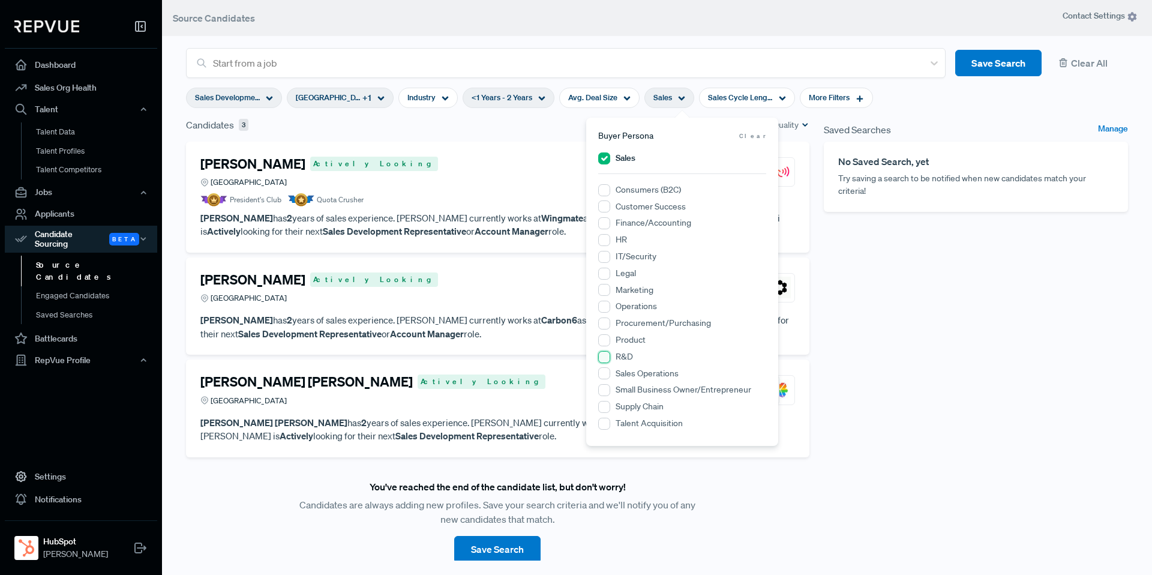
click at [603, 359] on input "R&D" at bounding box center [604, 357] width 12 height 12
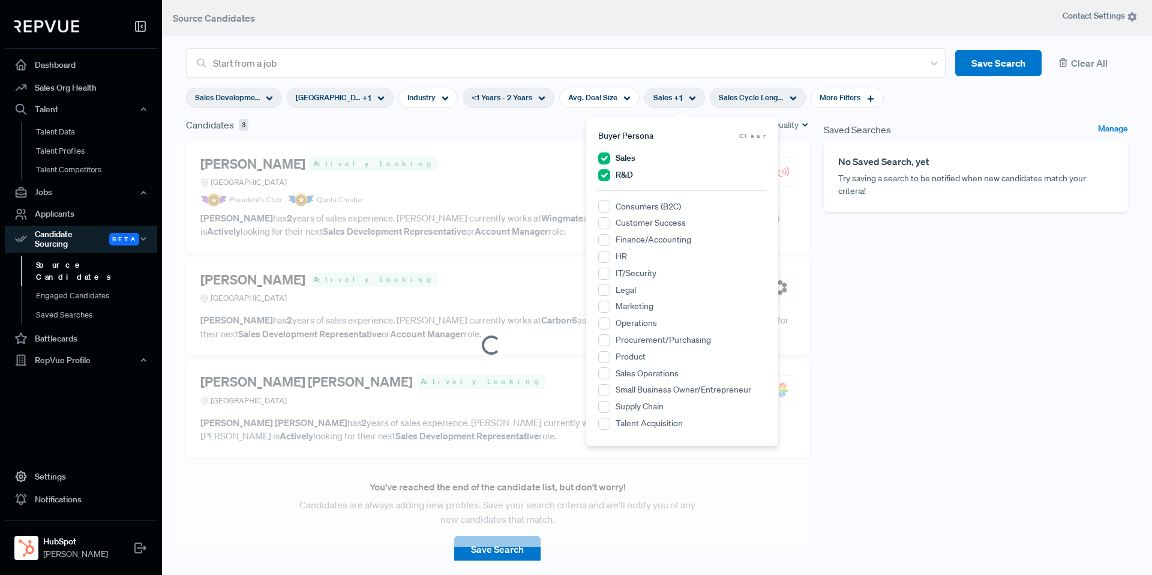
click at [736, 103] on span "Sales Cycle Length" at bounding box center [751, 97] width 65 height 11
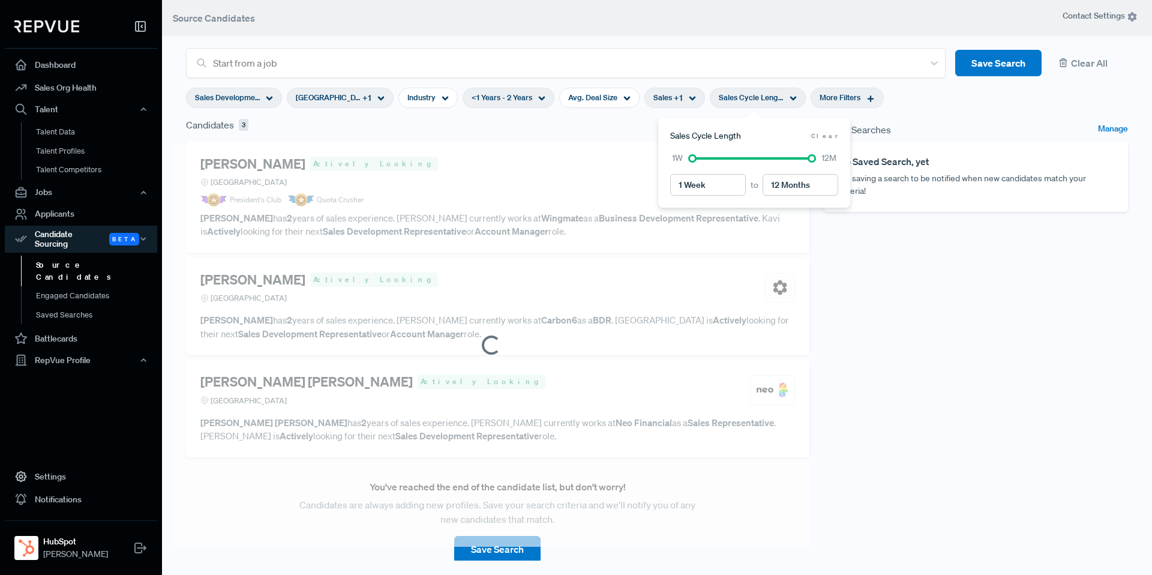
click at [811, 93] on div "More Filters" at bounding box center [847, 98] width 73 height 20
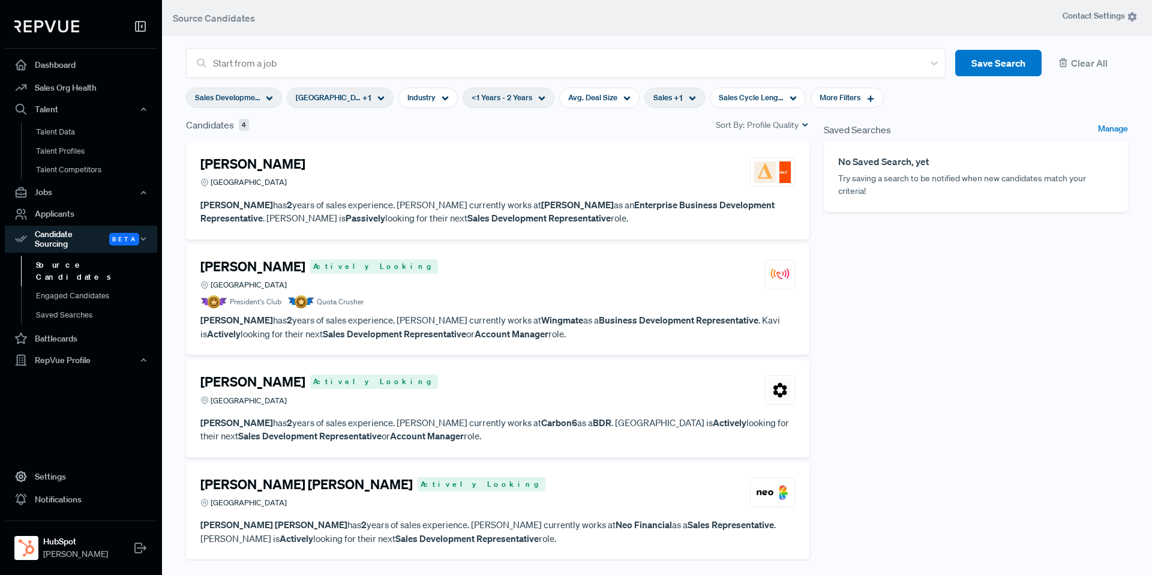
click at [921, 290] on div "Saved Searches Manage No Saved Search, yet Try saving a search to be notified w…" at bounding box center [976, 347] width 319 height 458
click at [778, 96] on span "Sales Cycle Length" at bounding box center [751, 97] width 65 height 11
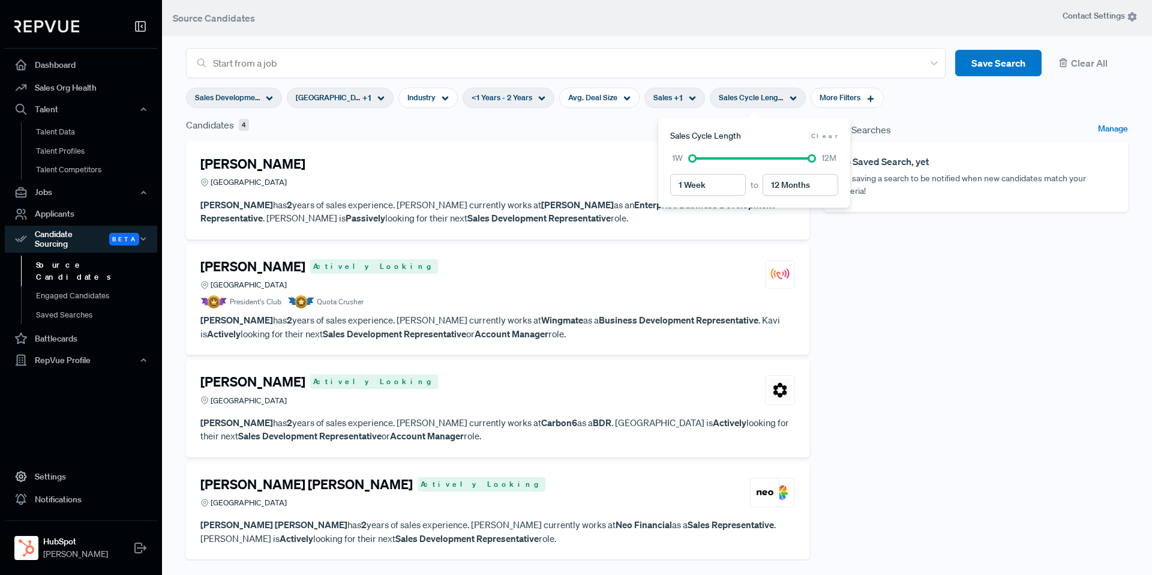
click at [831, 132] on span "Clear" at bounding box center [824, 135] width 27 height 9
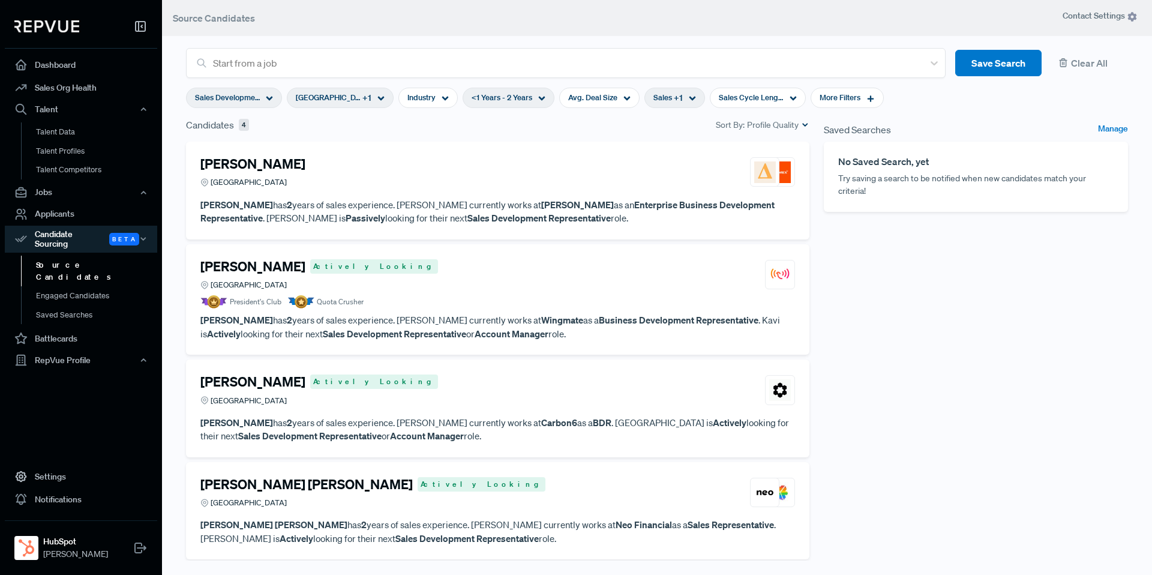
click at [668, 100] on span "Sales" at bounding box center [662, 97] width 19 height 11
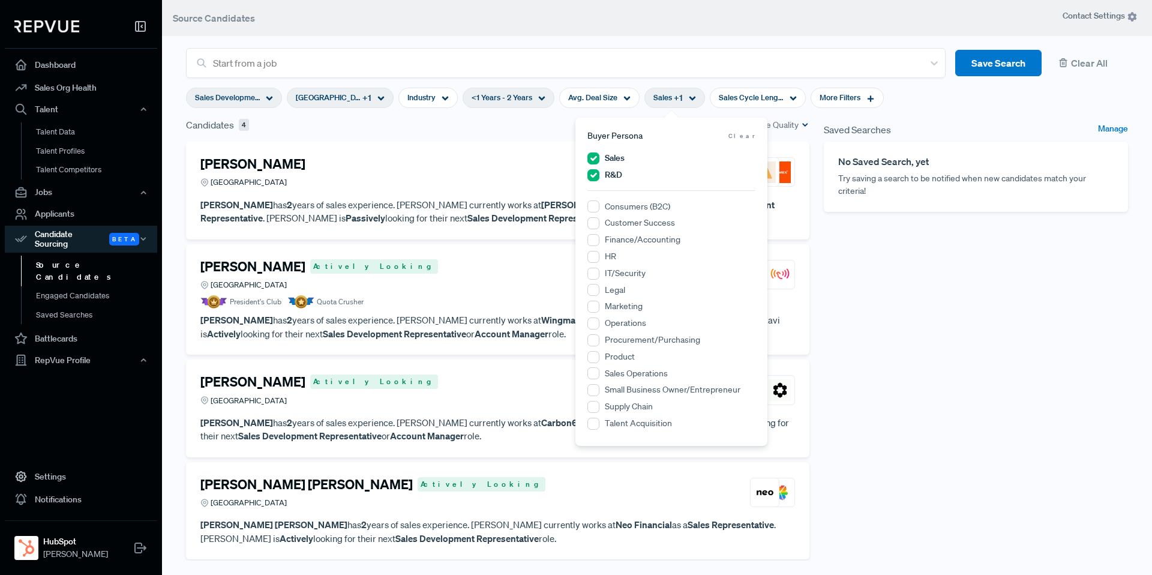
click at [747, 134] on span "Clear" at bounding box center [741, 135] width 27 height 9
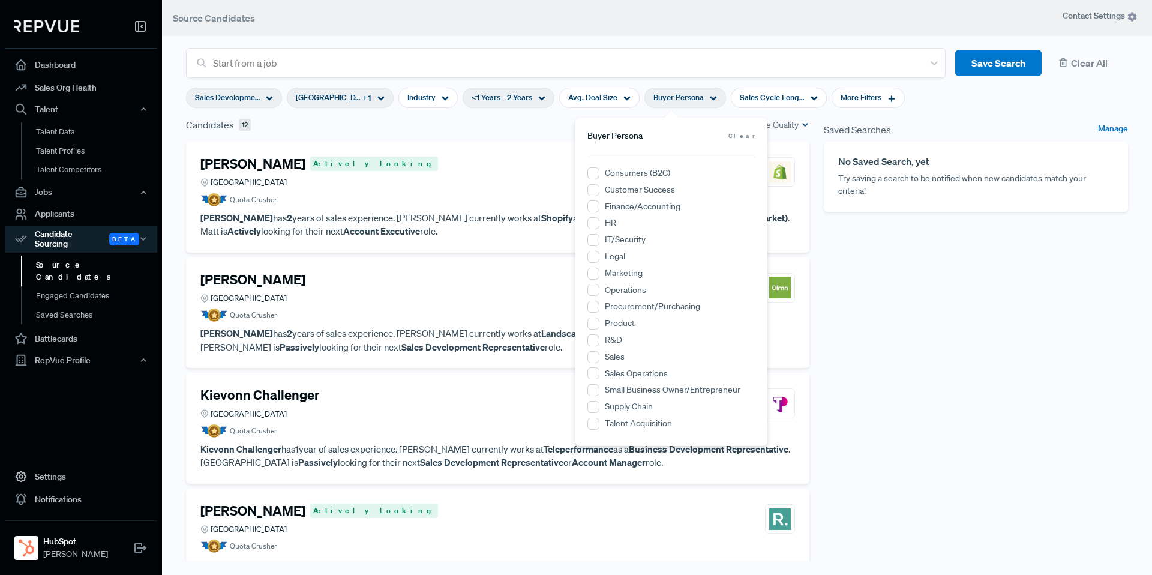
click at [269, 166] on h4 "Matt Giannone" at bounding box center [252, 164] width 105 height 16
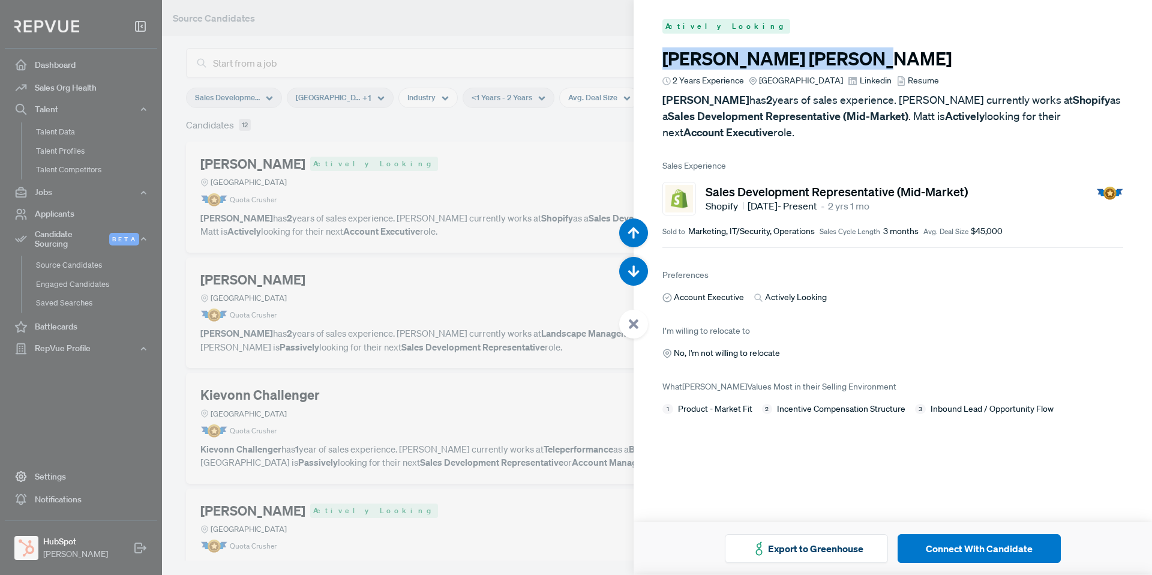
drag, startPoint x: 663, startPoint y: 56, endPoint x: 784, endPoint y: 65, distance: 121.0
click at [784, 65] on h3 "Matt Giannone" at bounding box center [892, 59] width 461 height 22
copy h3 "Matt Giannone"
click at [626, 325] on div at bounding box center [633, 324] width 29 height 29
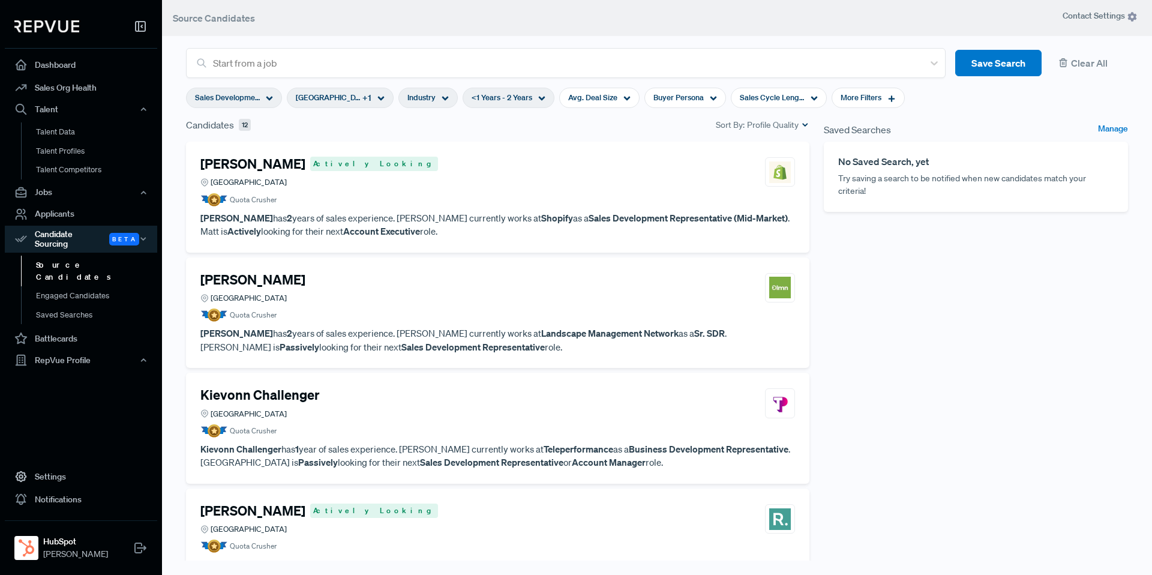
click at [425, 103] on span "Industry" at bounding box center [421, 97] width 28 height 11
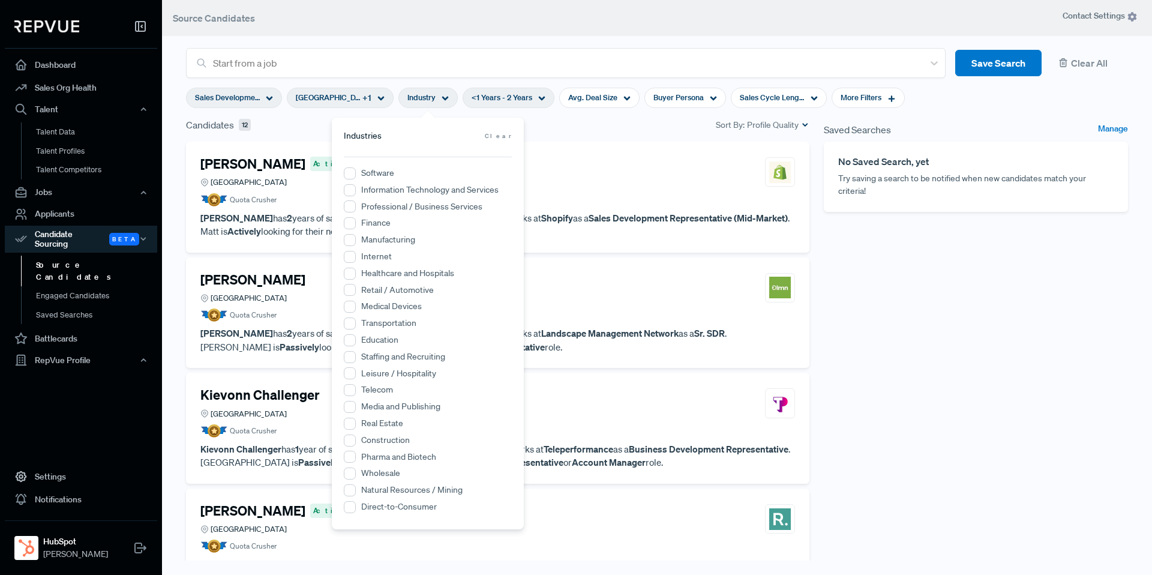
click at [468, 96] on div "<1 Years - 2 Years" at bounding box center [509, 98] width 92 height 20
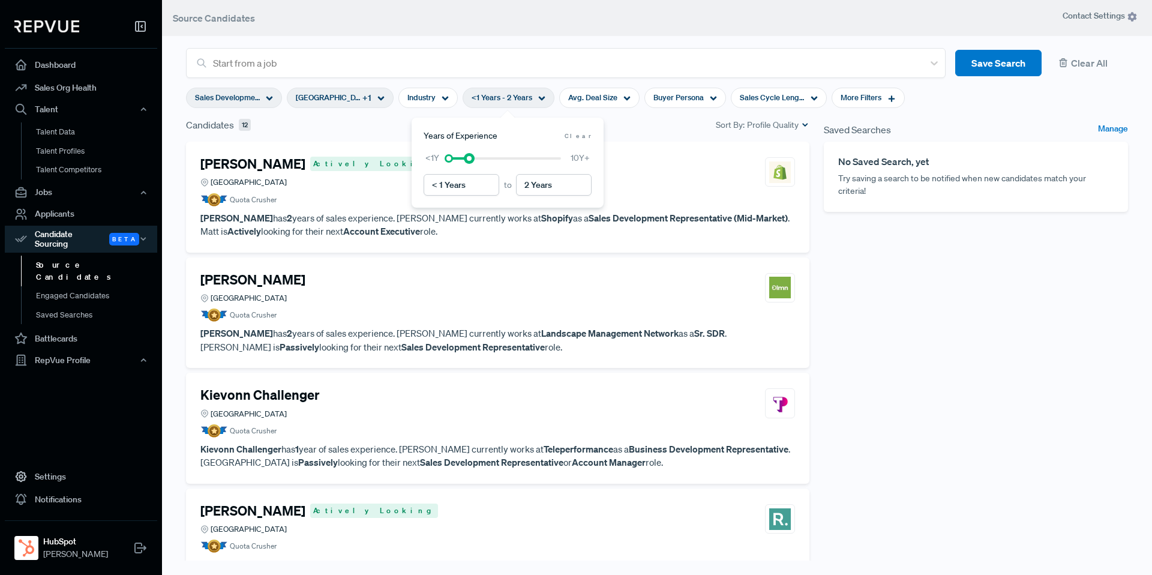
type input "1 Year"
drag, startPoint x: 469, startPoint y: 160, endPoint x: 463, endPoint y: 159, distance: 6.1
click at [463, 159] on div at bounding box center [505, 158] width 112 height 8
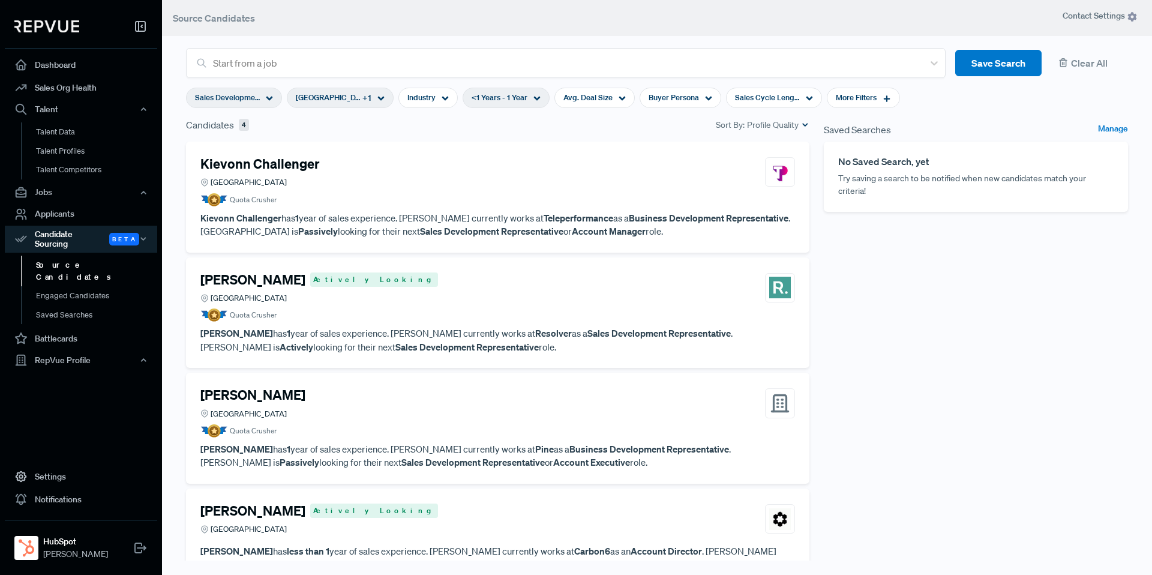
click at [318, 172] on div "Kievonn Challenger" at bounding box center [262, 164] width 124 height 16
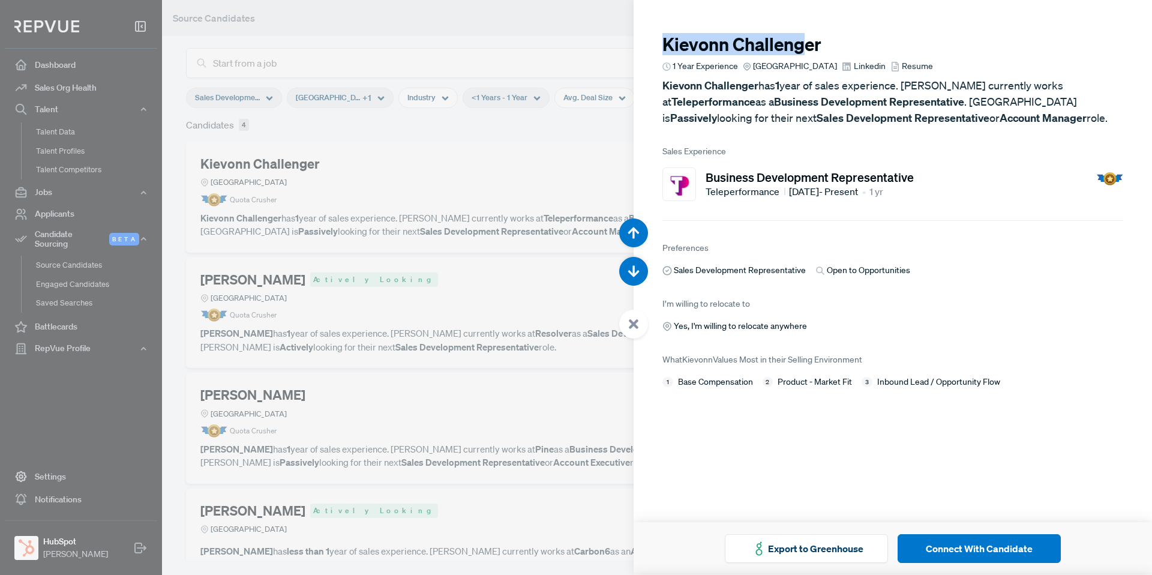
drag, startPoint x: 666, startPoint y: 44, endPoint x: 804, endPoint y: 49, distance: 138.1
click at [804, 49] on h3 "Kievonn Challenger" at bounding box center [892, 45] width 461 height 22
click at [524, 143] on div at bounding box center [576, 287] width 1152 height 575
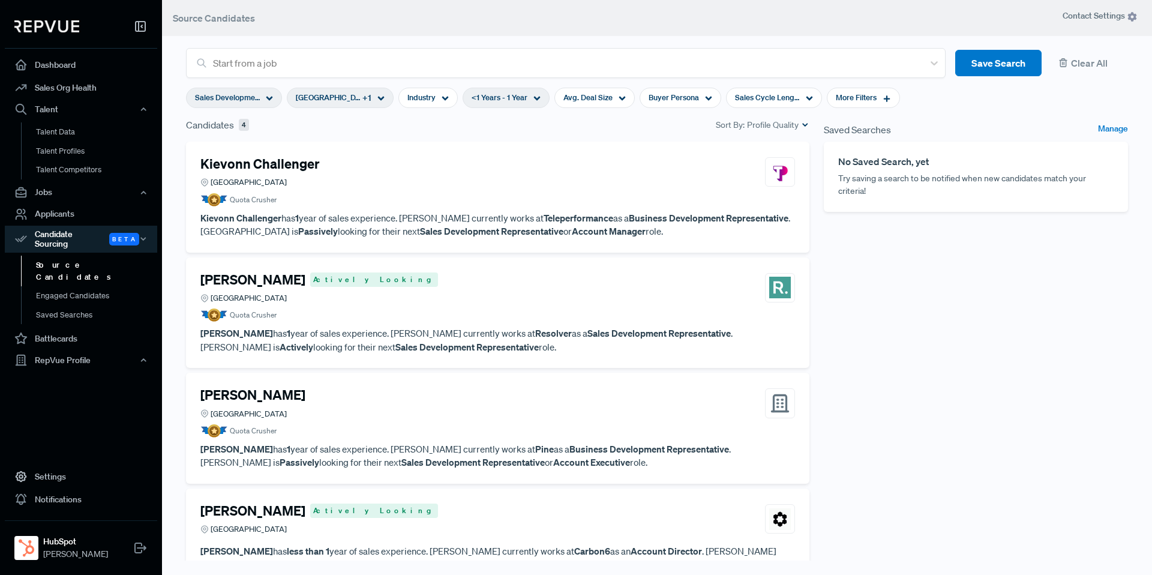
click at [234, 278] on h4 "Amy Pham" at bounding box center [252, 280] width 105 height 16
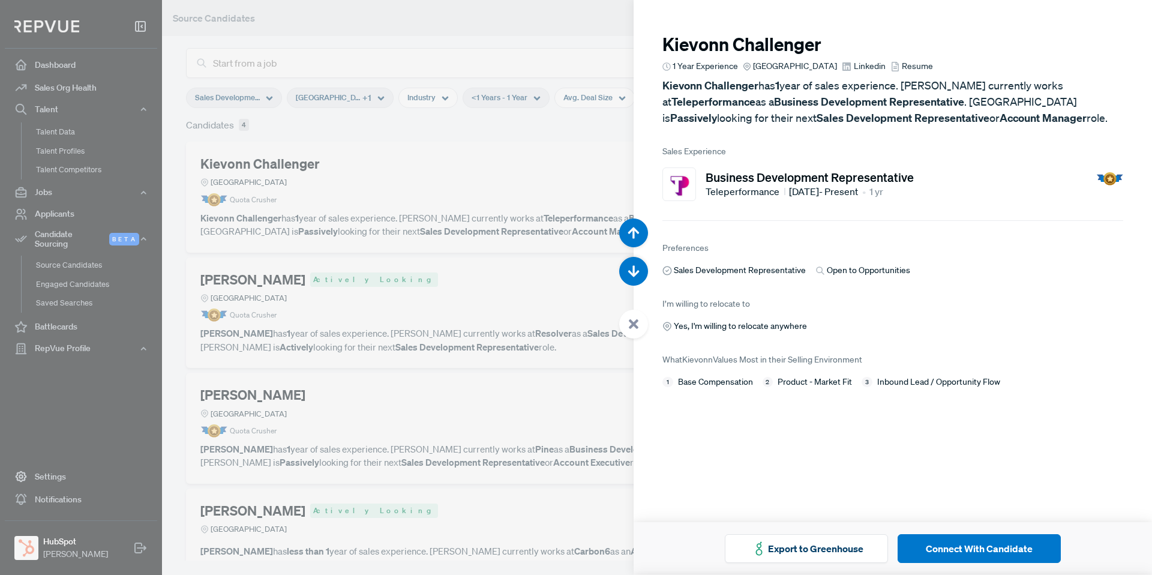
scroll to position [575, 0]
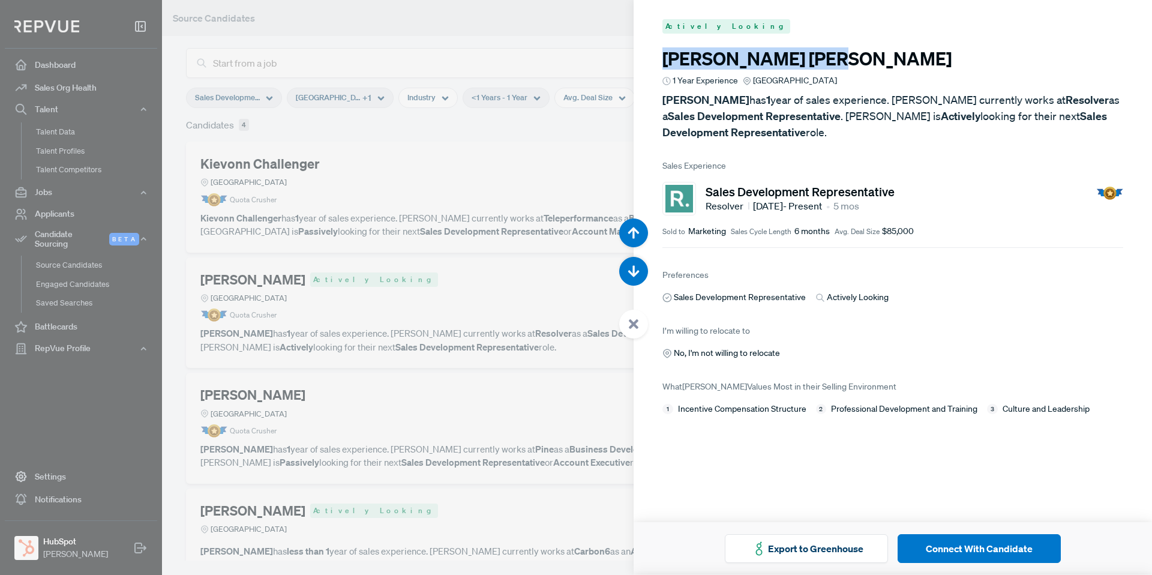
drag, startPoint x: 664, startPoint y: 59, endPoint x: 763, endPoint y: 60, distance: 99.0
click at [763, 60] on h3 "Amy Pham" at bounding box center [892, 59] width 461 height 22
copy h3 "Amy Pham"
